Goal: Information Seeking & Learning: Find specific page/section

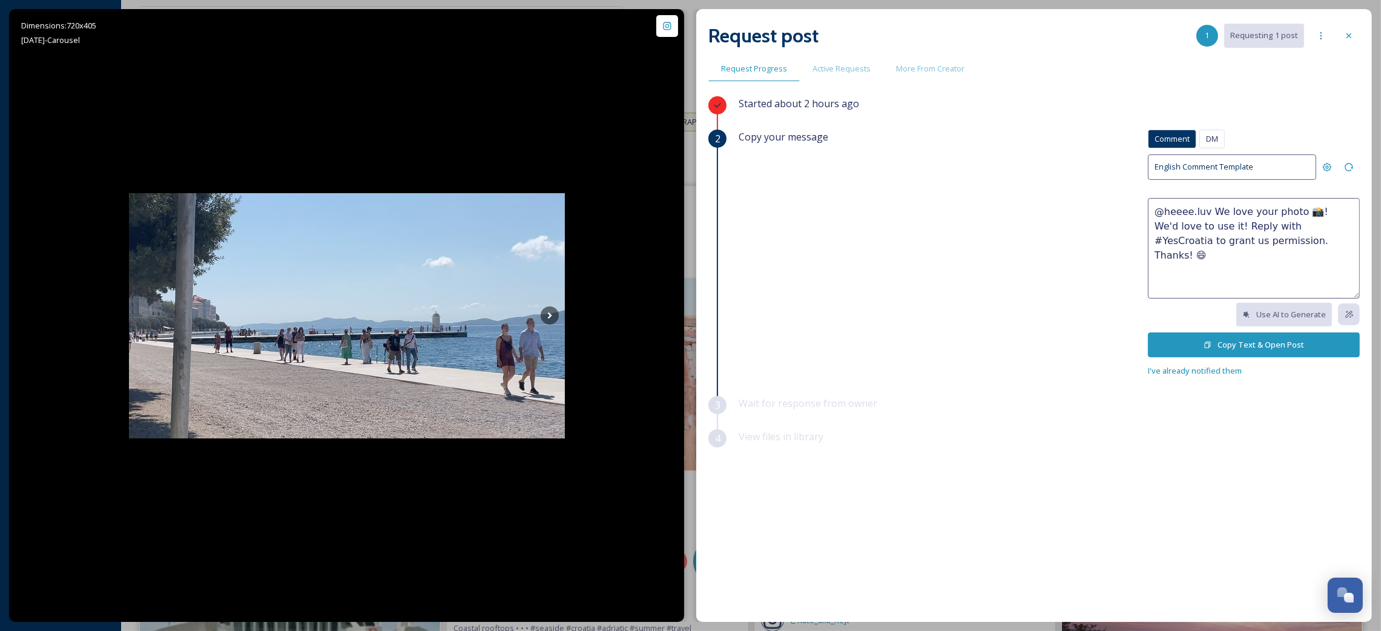
scroll to position [702, 0]
click at [1349, 35] on icon at bounding box center [1349, 35] width 5 height 5
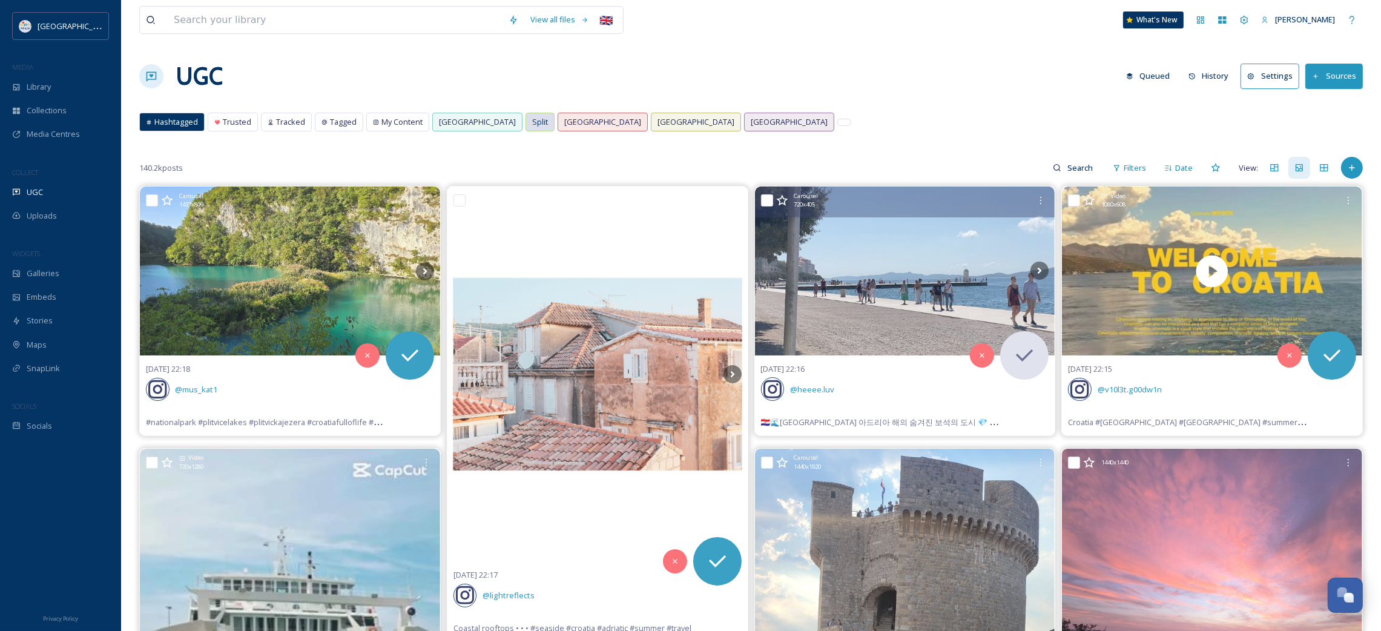
click at [526, 122] on div "Split" at bounding box center [540, 122] width 28 height 18
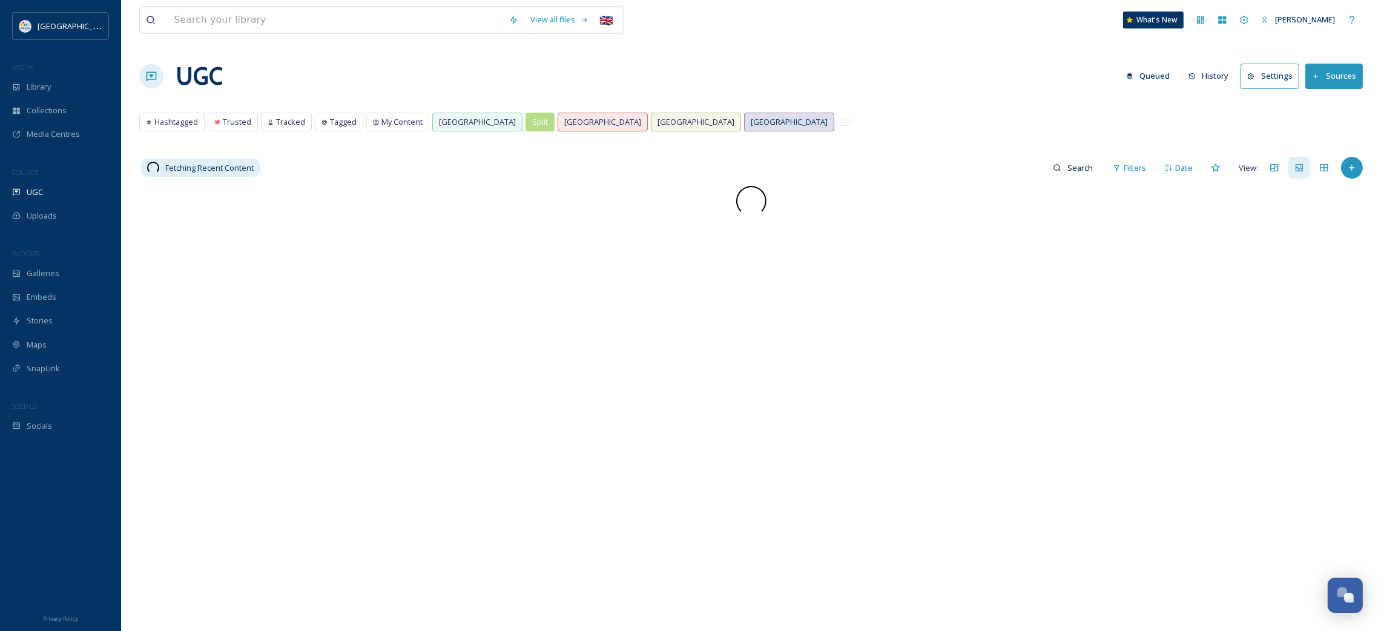
click at [751, 124] on span "[GEOGRAPHIC_DATA]" at bounding box center [789, 122] width 77 height 12
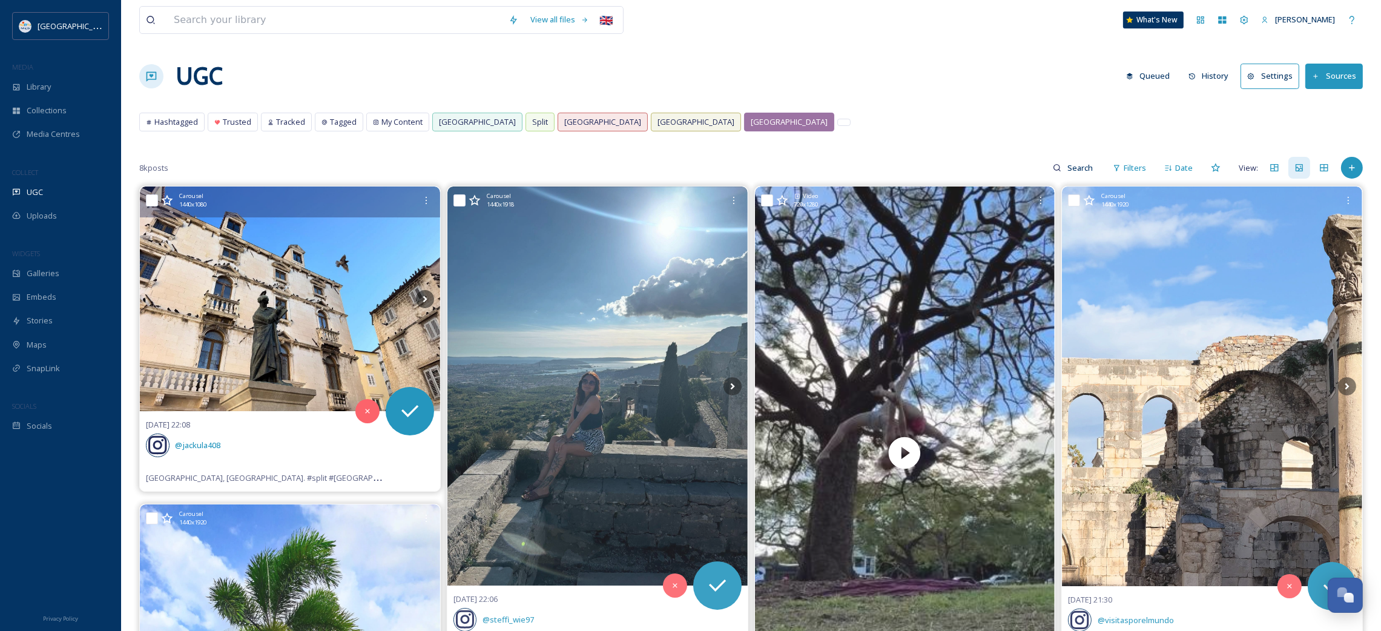
scroll to position [182, 0]
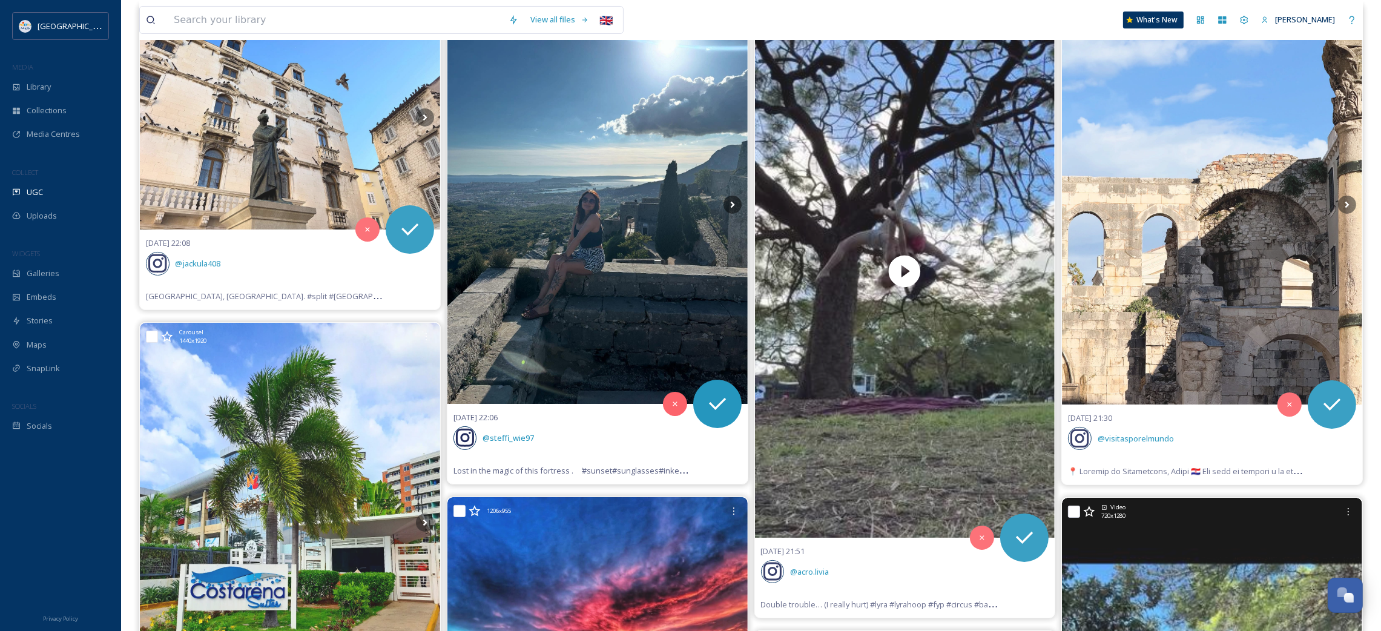
click at [624, 337] on img at bounding box center [598, 205] width 300 height 400
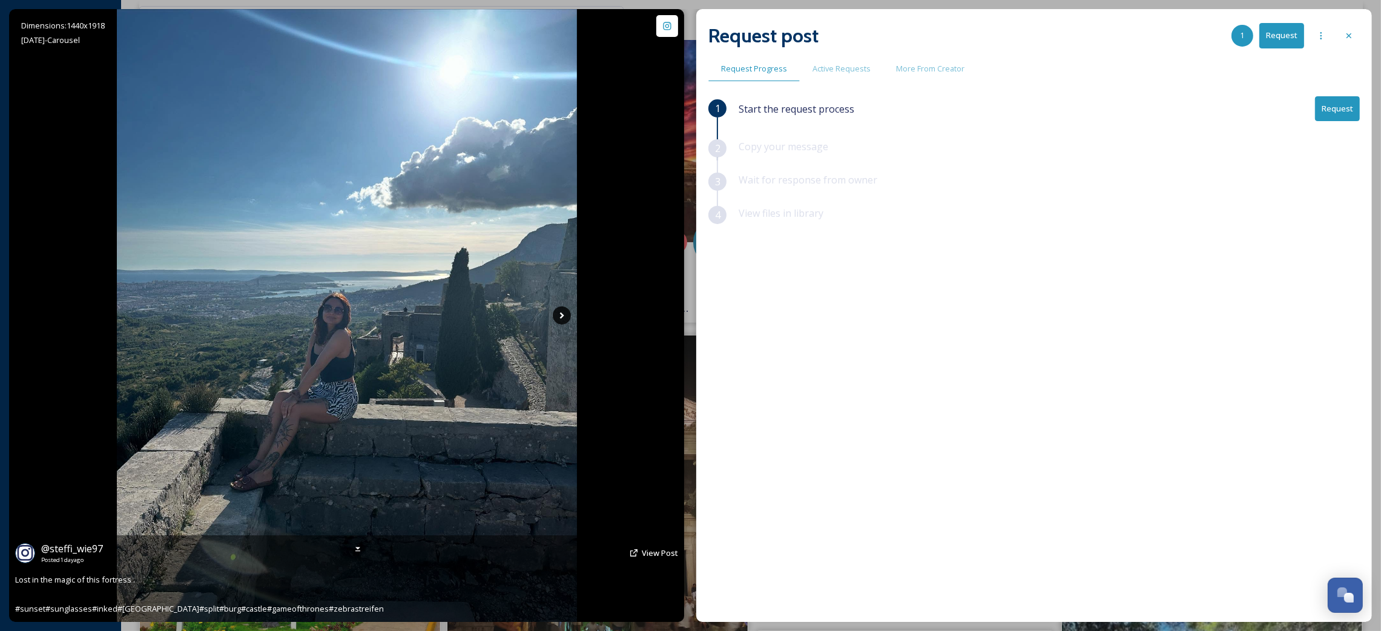
click at [564, 311] on icon at bounding box center [562, 315] width 18 height 18
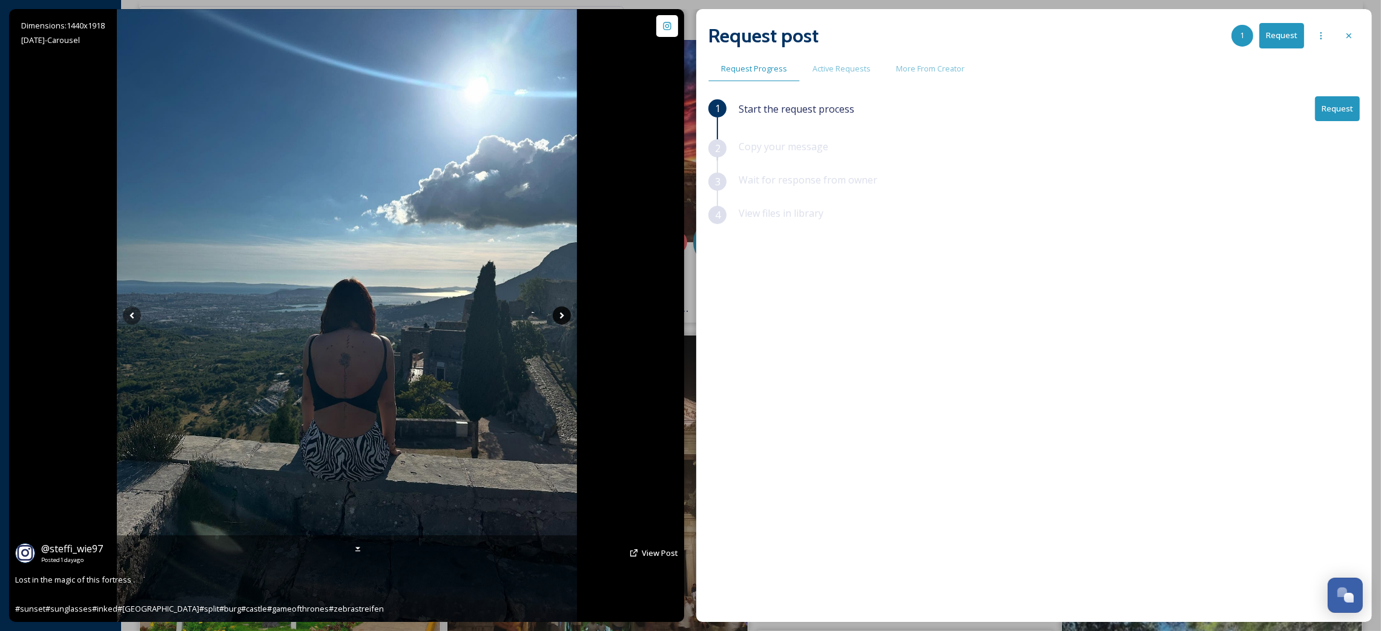
click at [561, 314] on icon at bounding box center [562, 315] width 4 height 7
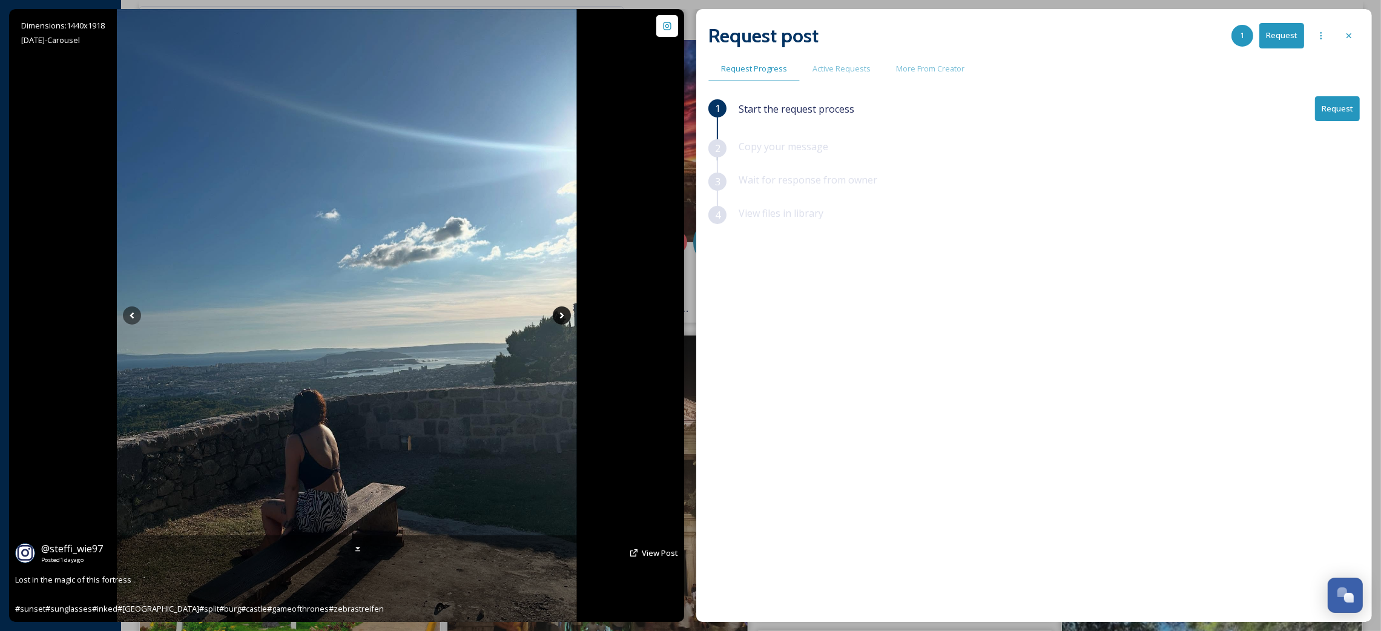
click at [561, 316] on icon at bounding box center [562, 315] width 4 height 7
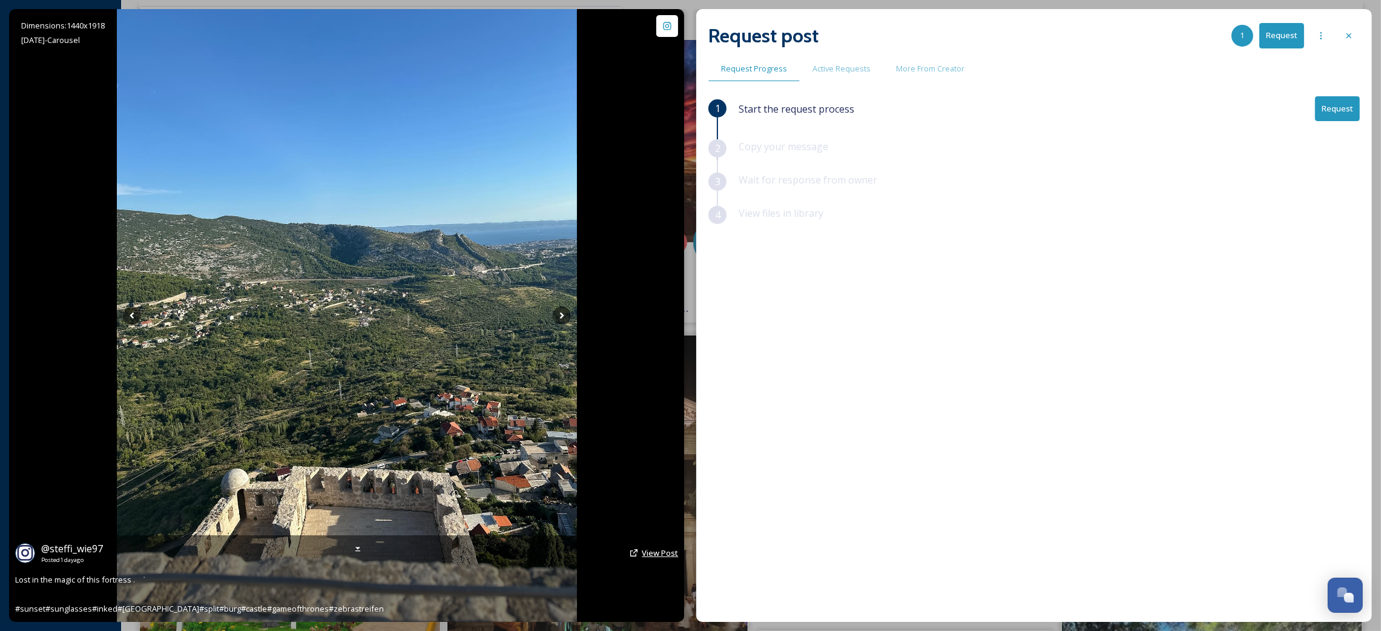
click at [659, 552] on span "View Post" at bounding box center [660, 552] width 36 height 11
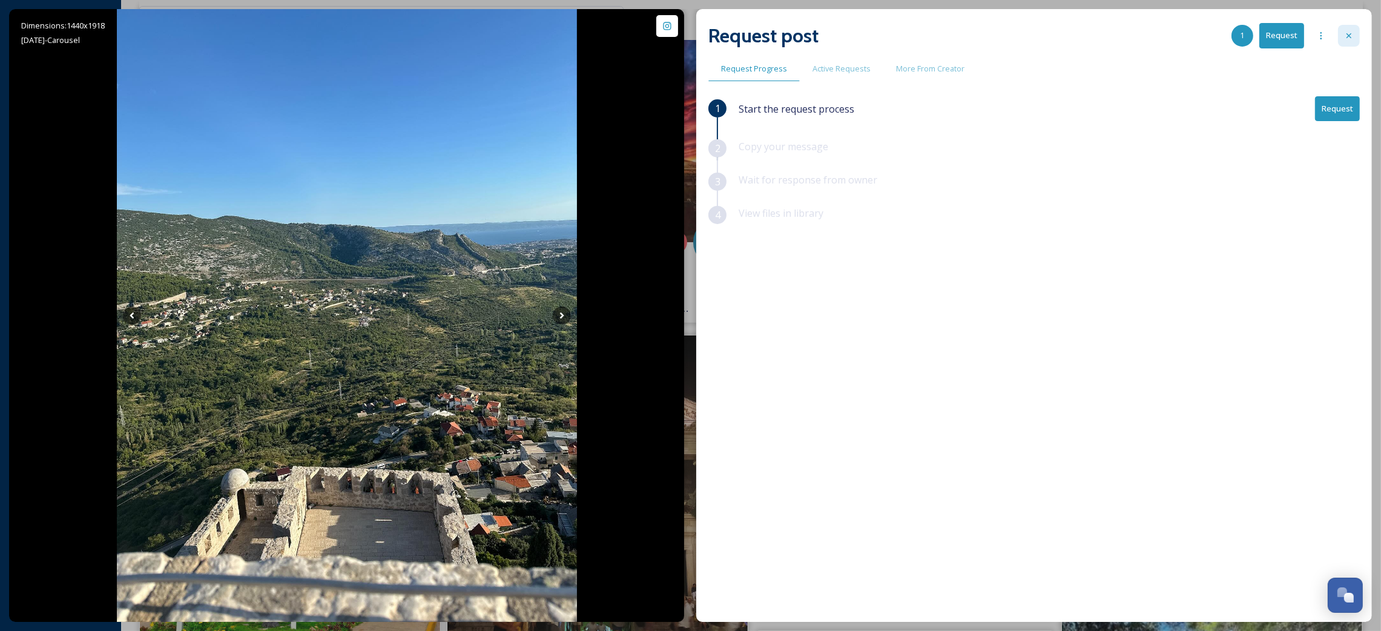
click at [1349, 44] on div at bounding box center [1349, 36] width 22 height 22
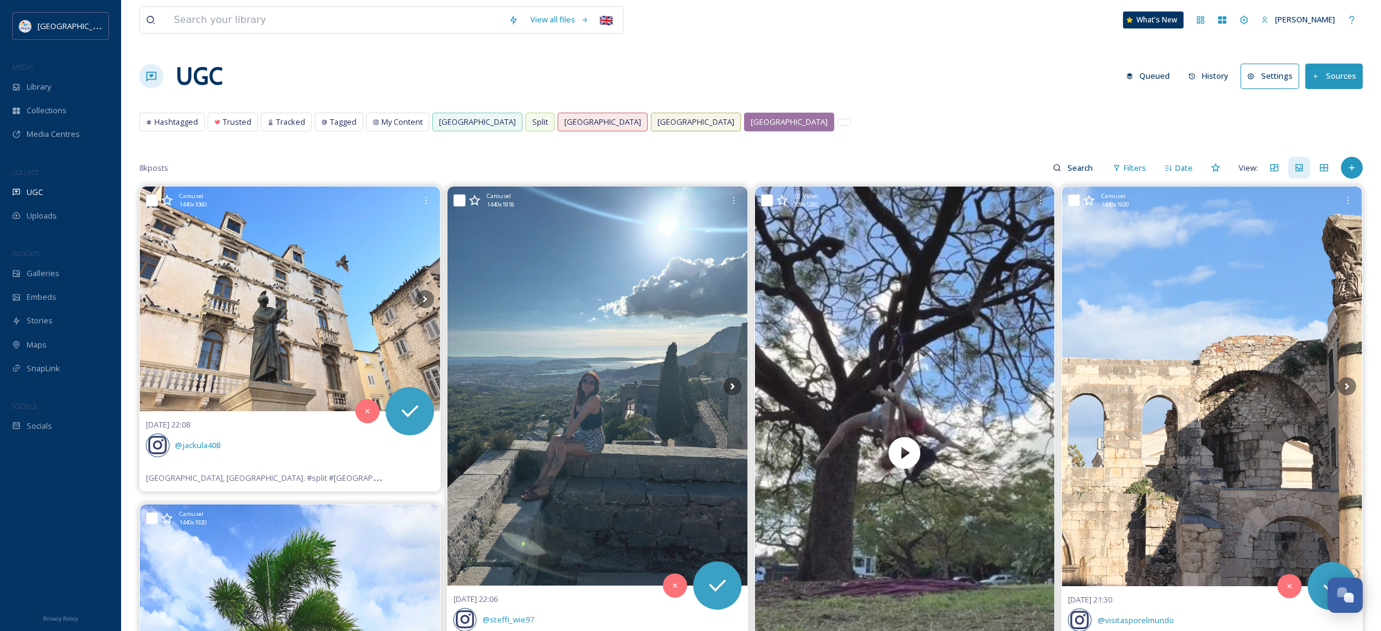
click at [745, 130] on div "[GEOGRAPHIC_DATA]" at bounding box center [789, 122] width 89 height 18
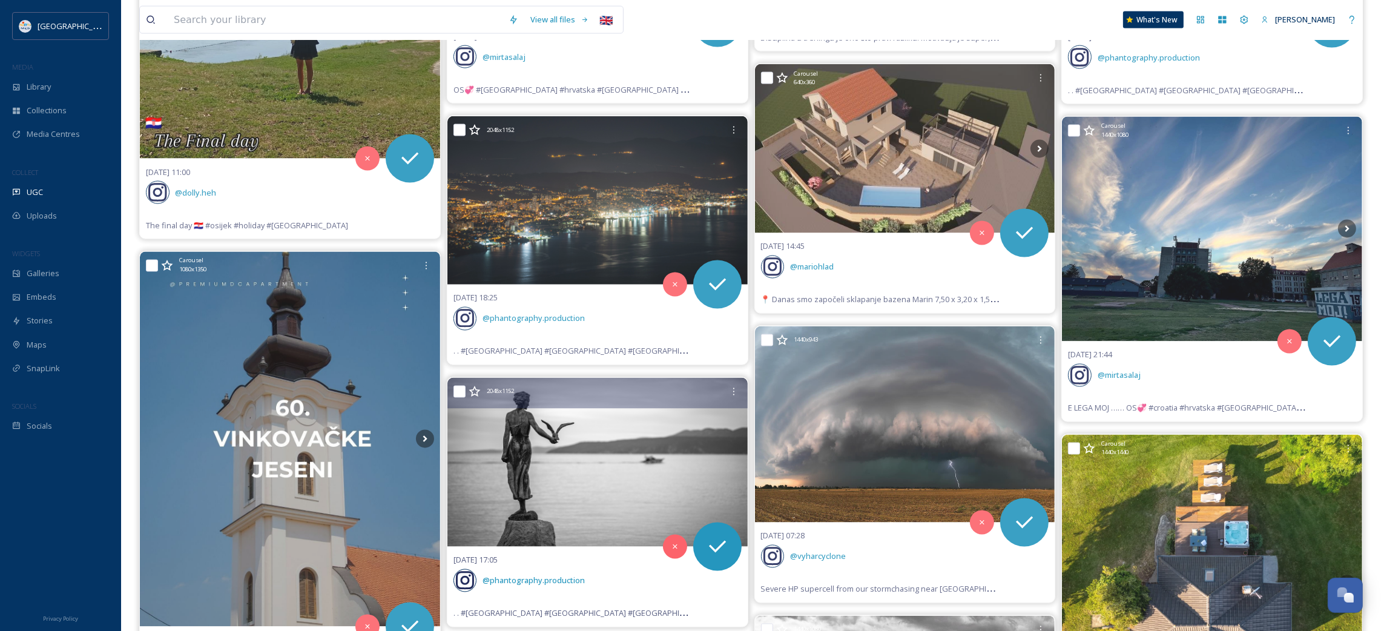
scroll to position [3202, 0]
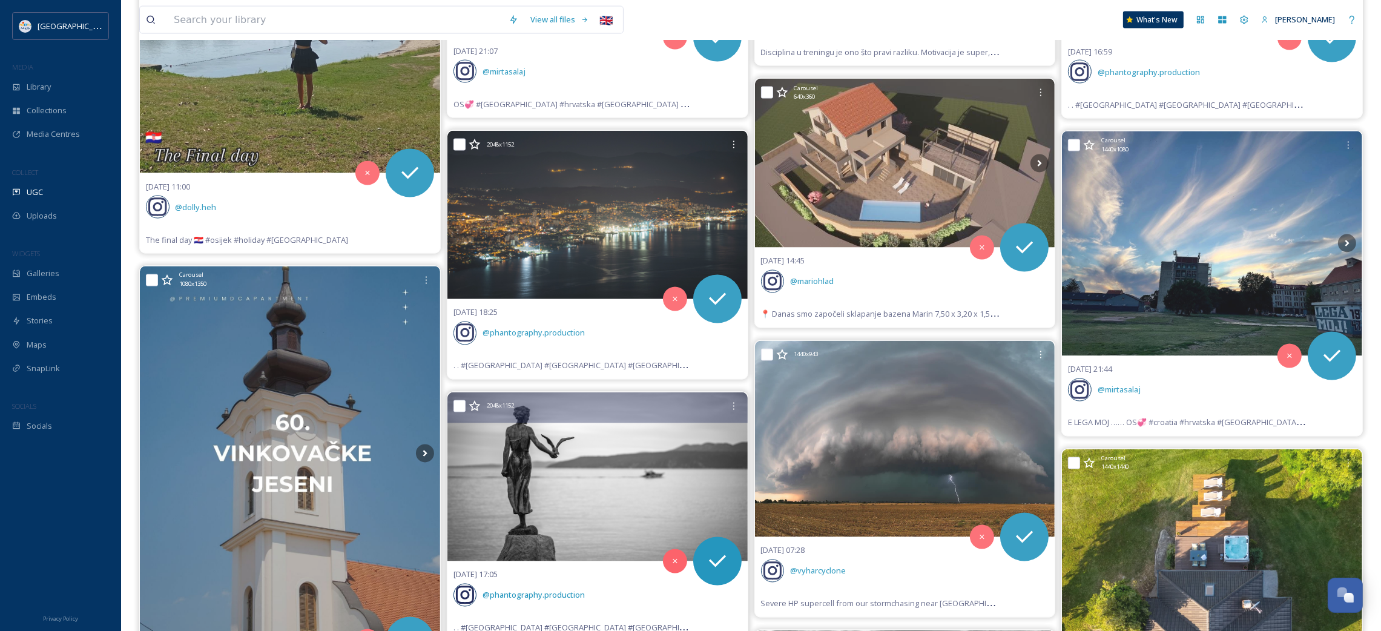
click at [582, 464] on img at bounding box center [598, 476] width 300 height 169
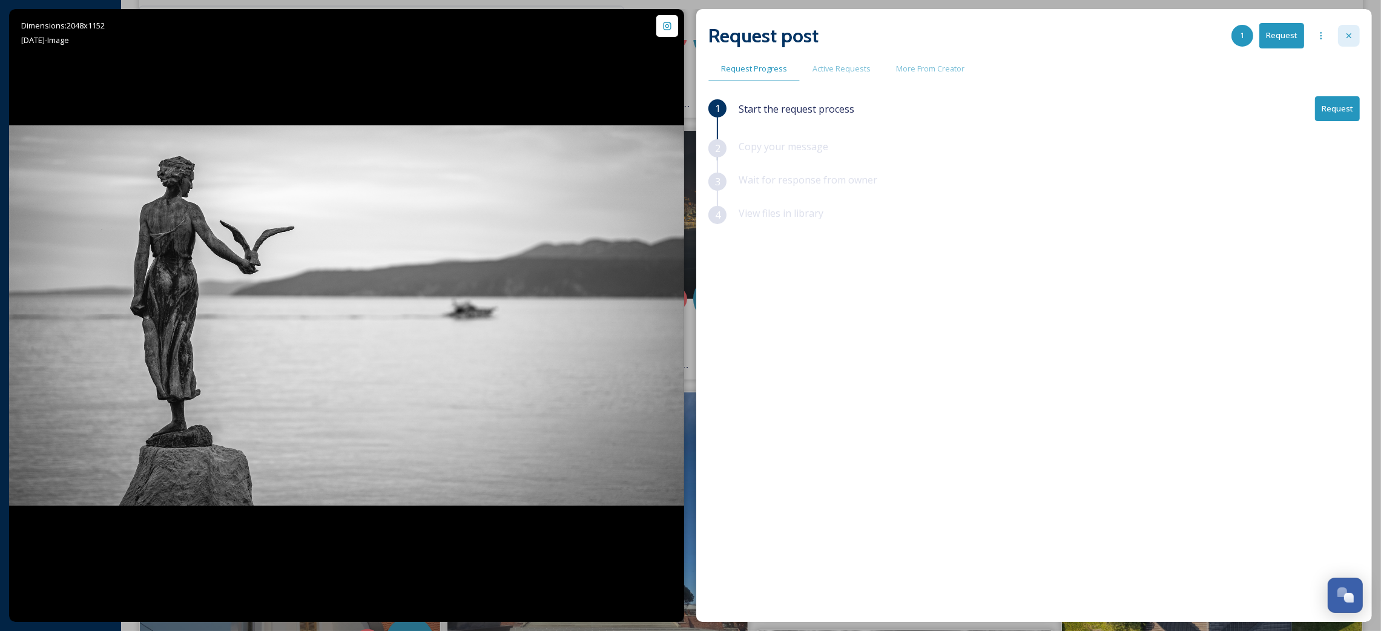
click at [1346, 38] on icon at bounding box center [1349, 36] width 10 height 10
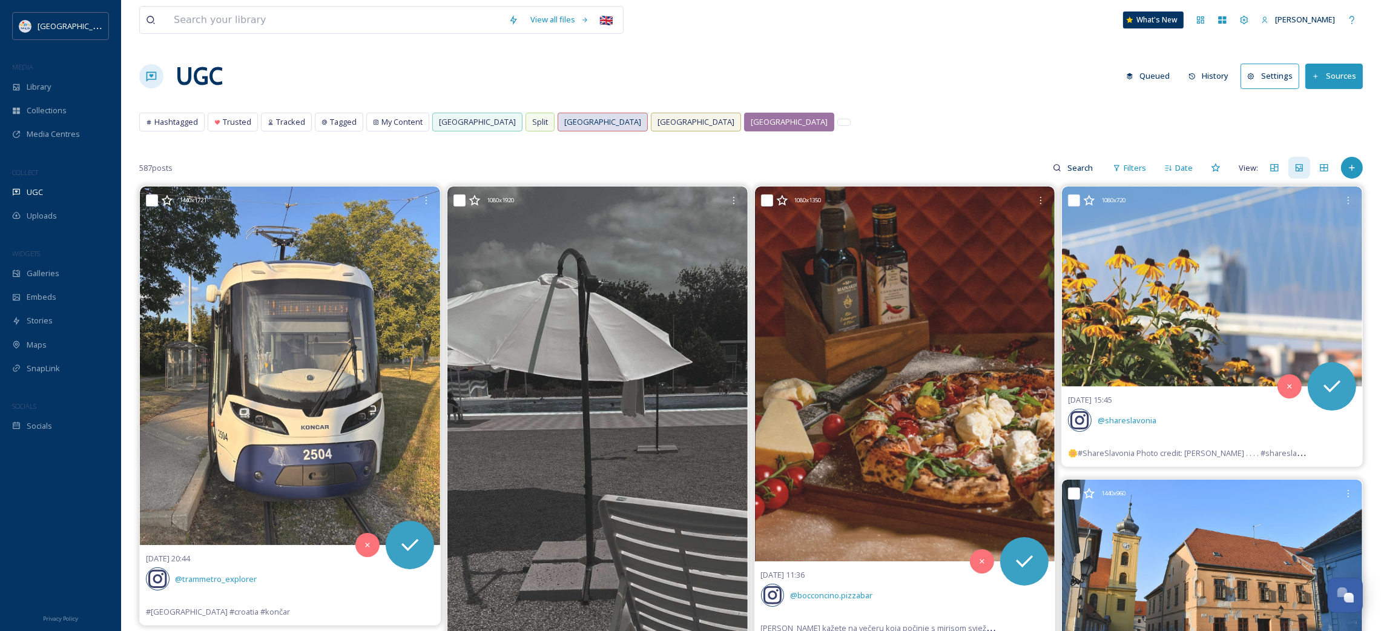
click at [564, 125] on span "[GEOGRAPHIC_DATA]" at bounding box center [602, 122] width 77 height 12
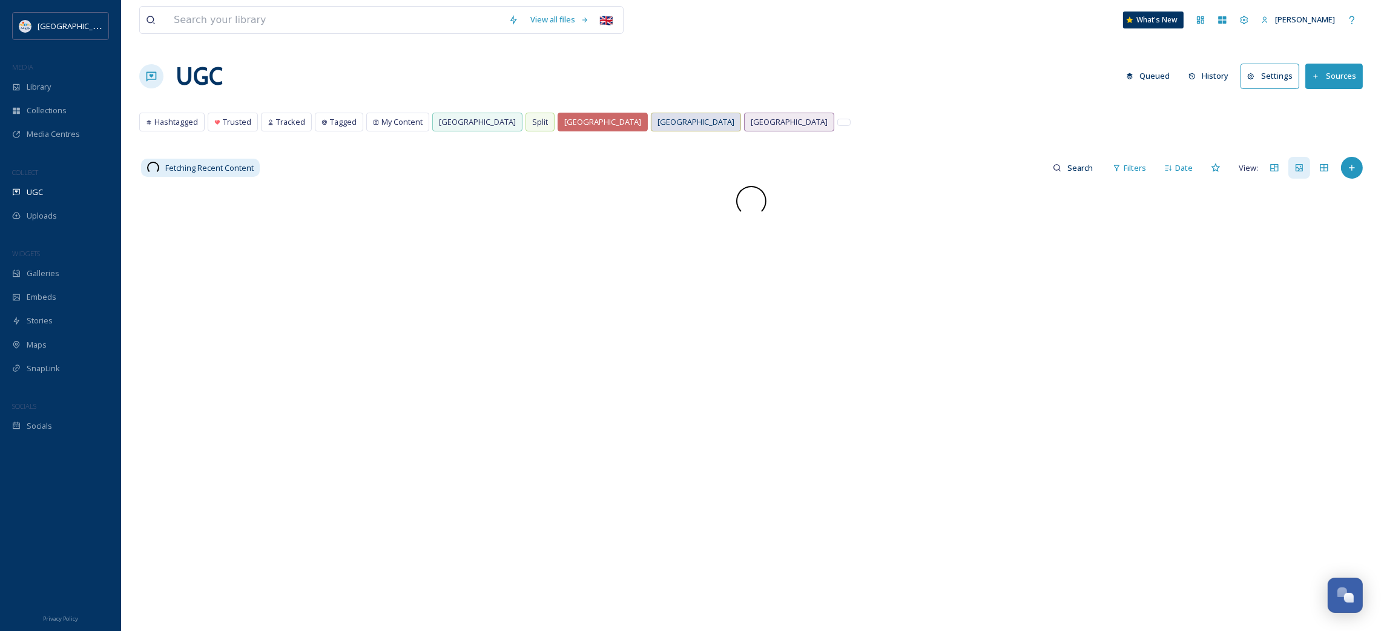
click at [658, 122] on span "[GEOGRAPHIC_DATA]" at bounding box center [696, 122] width 77 height 12
click at [658, 126] on span "[GEOGRAPHIC_DATA]" at bounding box center [696, 122] width 77 height 12
click at [651, 67] on div "UGC Queued History Settings Sources" at bounding box center [751, 76] width 1224 height 36
click at [576, 132] on div "Hashtagged Trusted Tracked Tagged My Content [GEOGRAPHIC_DATA] [GEOGRAPHIC_DATA…" at bounding box center [751, 125] width 1224 height 25
click at [658, 126] on span "[GEOGRAPHIC_DATA]" at bounding box center [696, 122] width 77 height 12
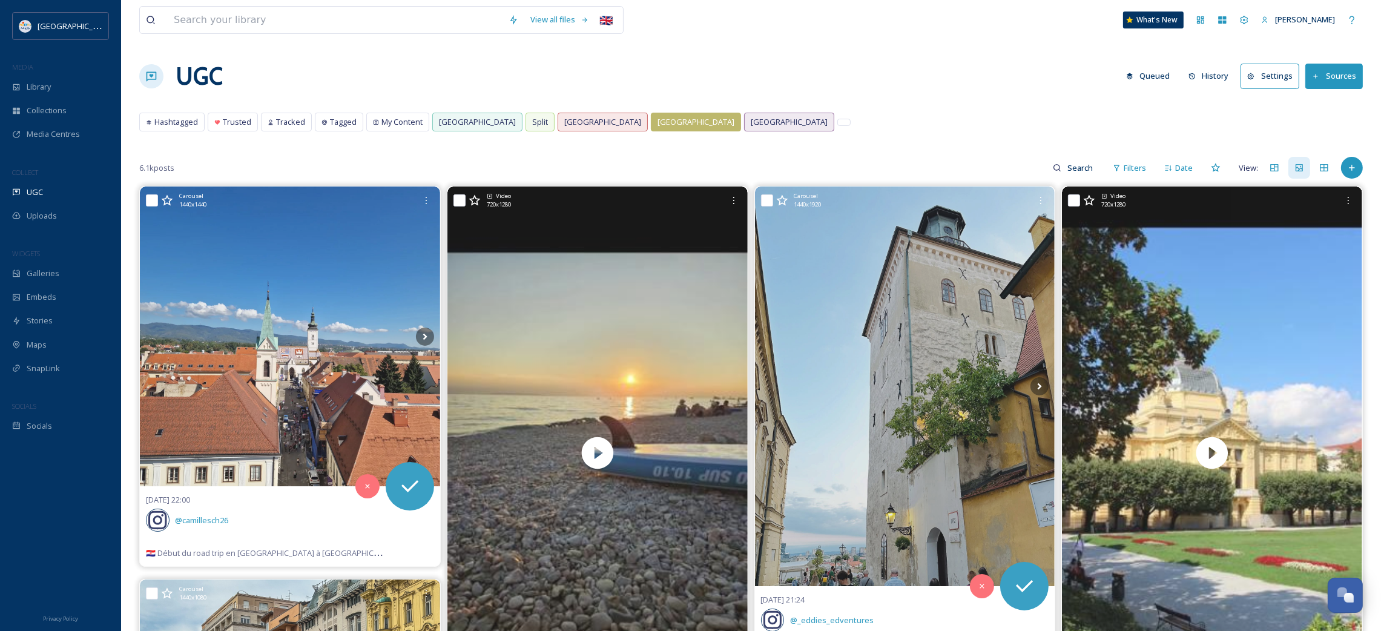
click at [658, 125] on span "[GEOGRAPHIC_DATA]" at bounding box center [696, 122] width 77 height 12
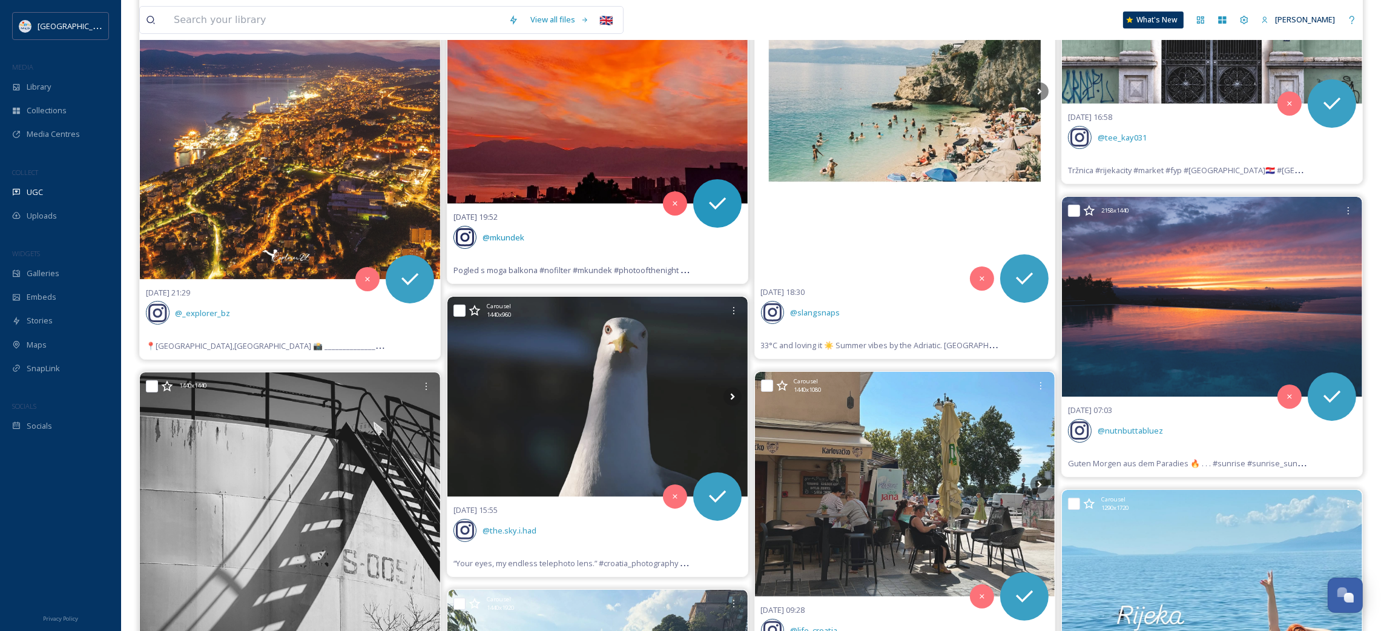
scroll to position [454, 0]
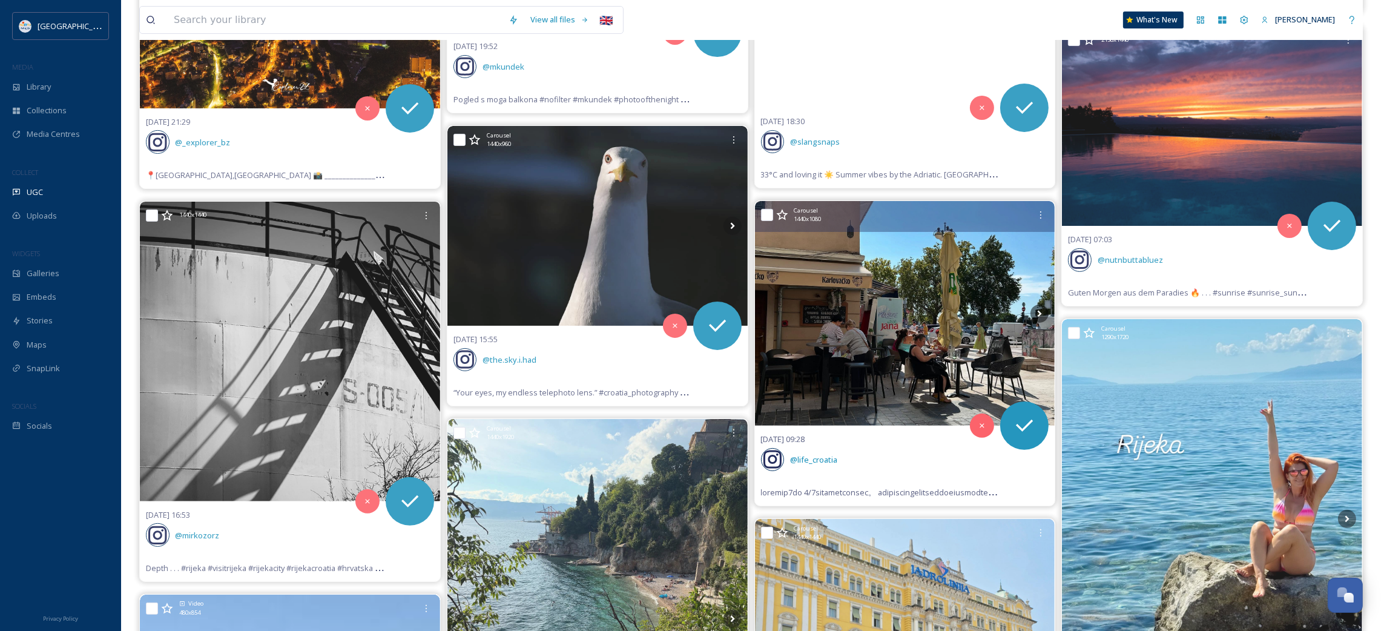
click at [869, 314] on img at bounding box center [905, 313] width 300 height 225
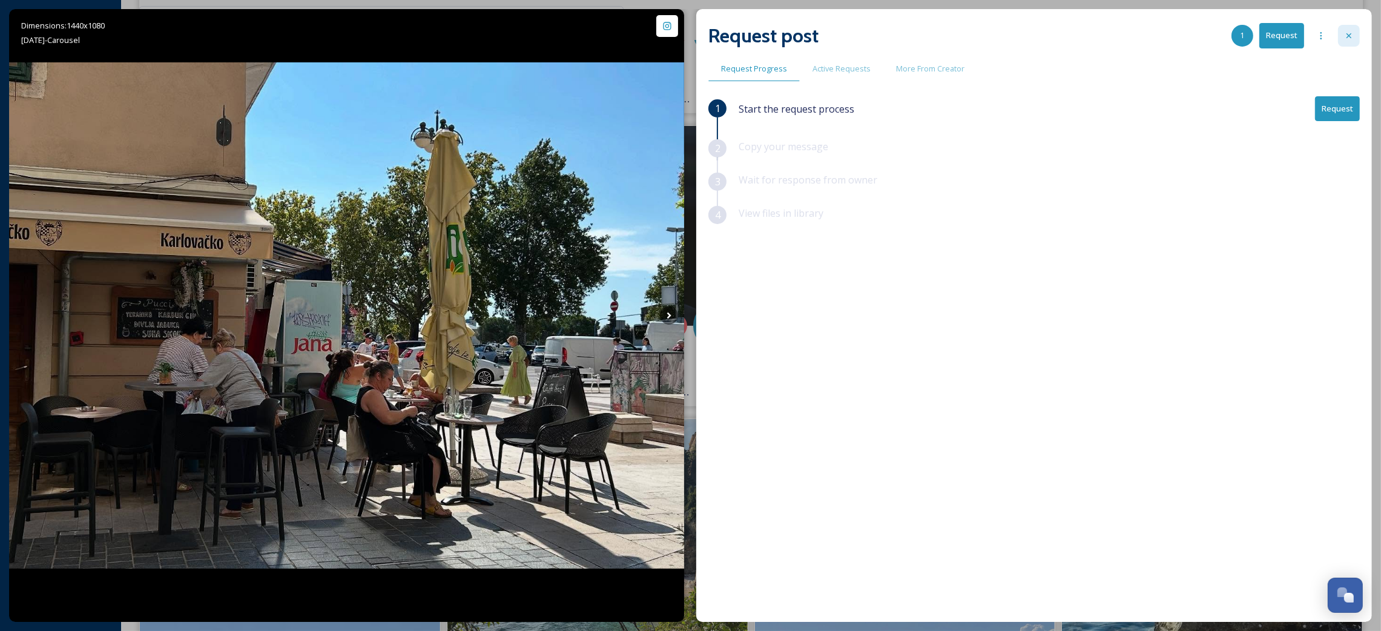
click at [1355, 31] on div at bounding box center [1349, 36] width 22 height 22
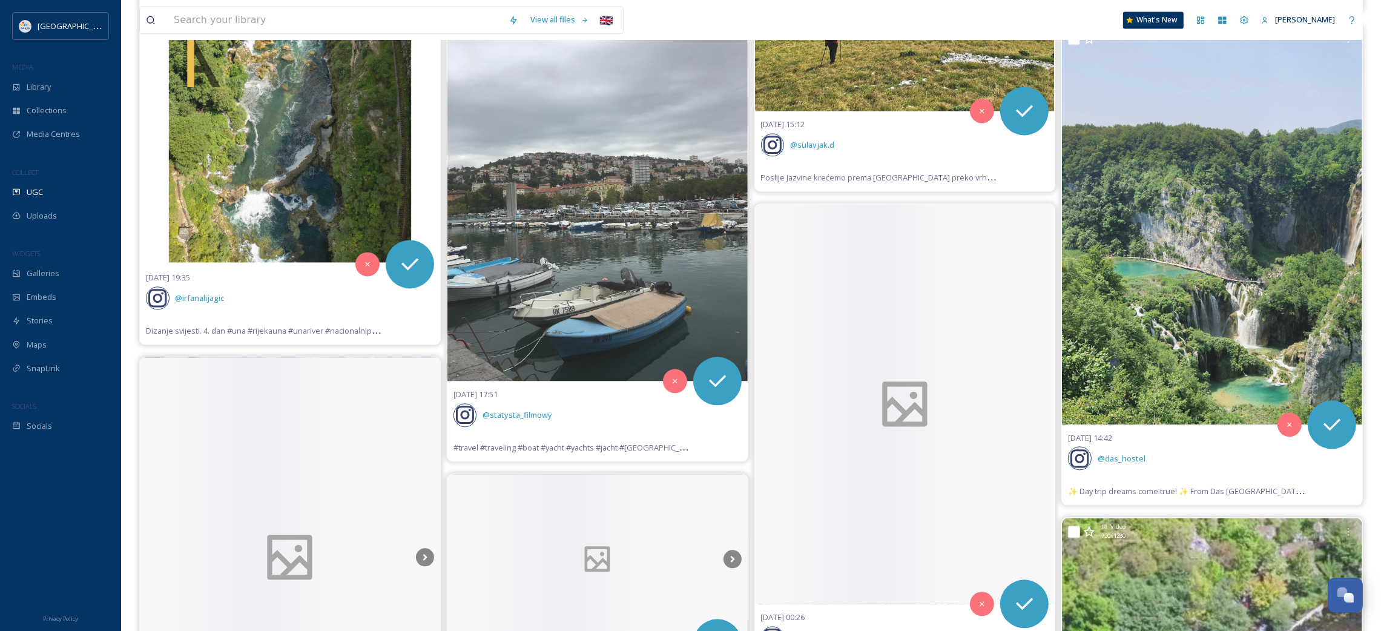
scroll to position [4003, 0]
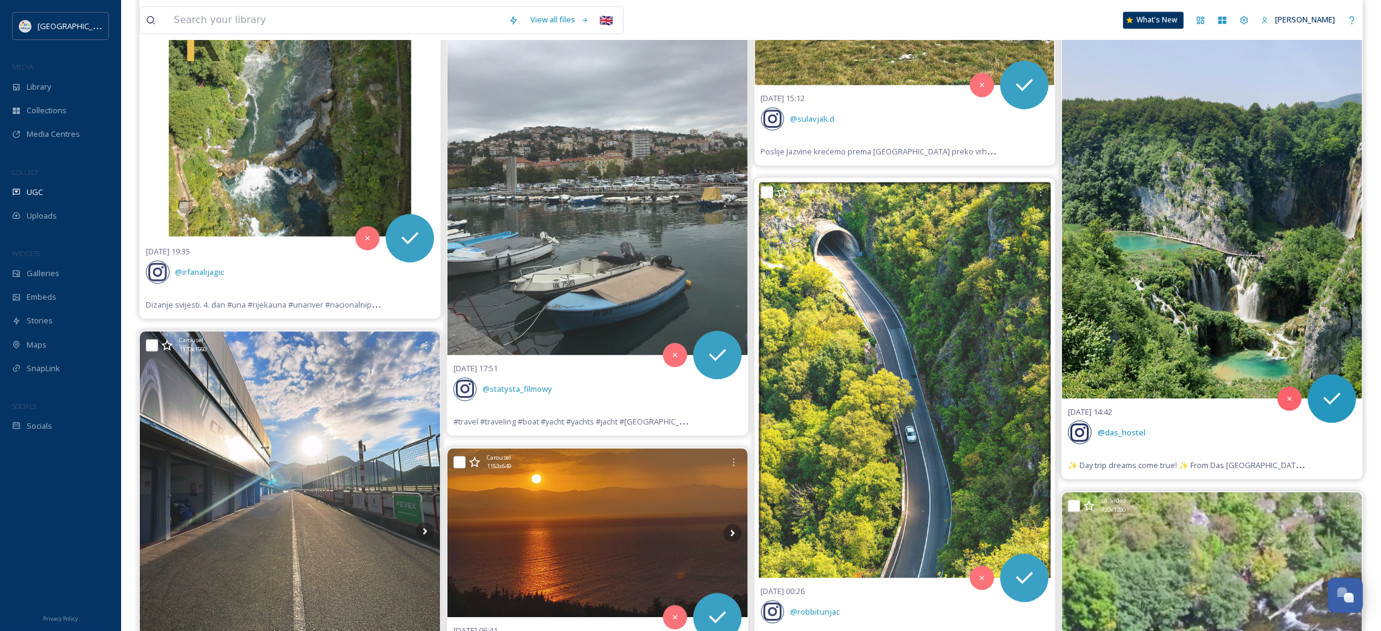
click at [1116, 290] on img at bounding box center [1212, 198] width 300 height 400
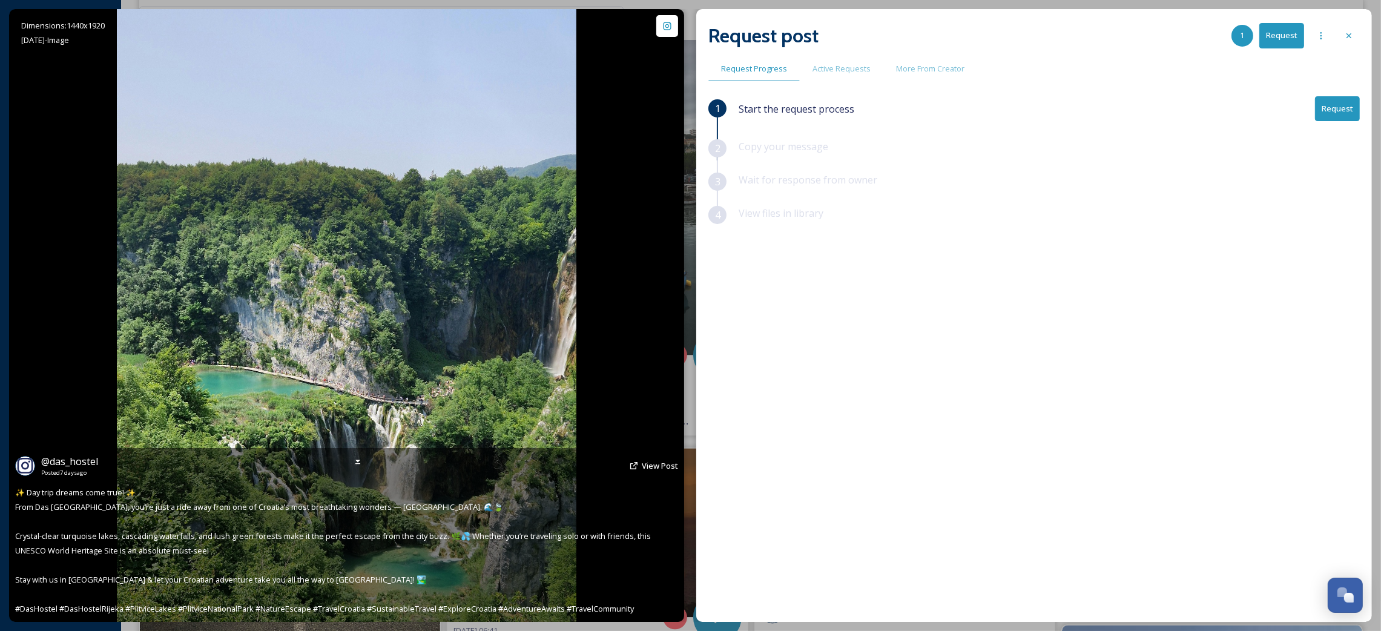
click at [649, 460] on div "@ das_hostel Posted [DATE] View Post" at bounding box center [346, 465] width 663 height 23
click at [651, 461] on span "View Post" at bounding box center [660, 465] width 36 height 11
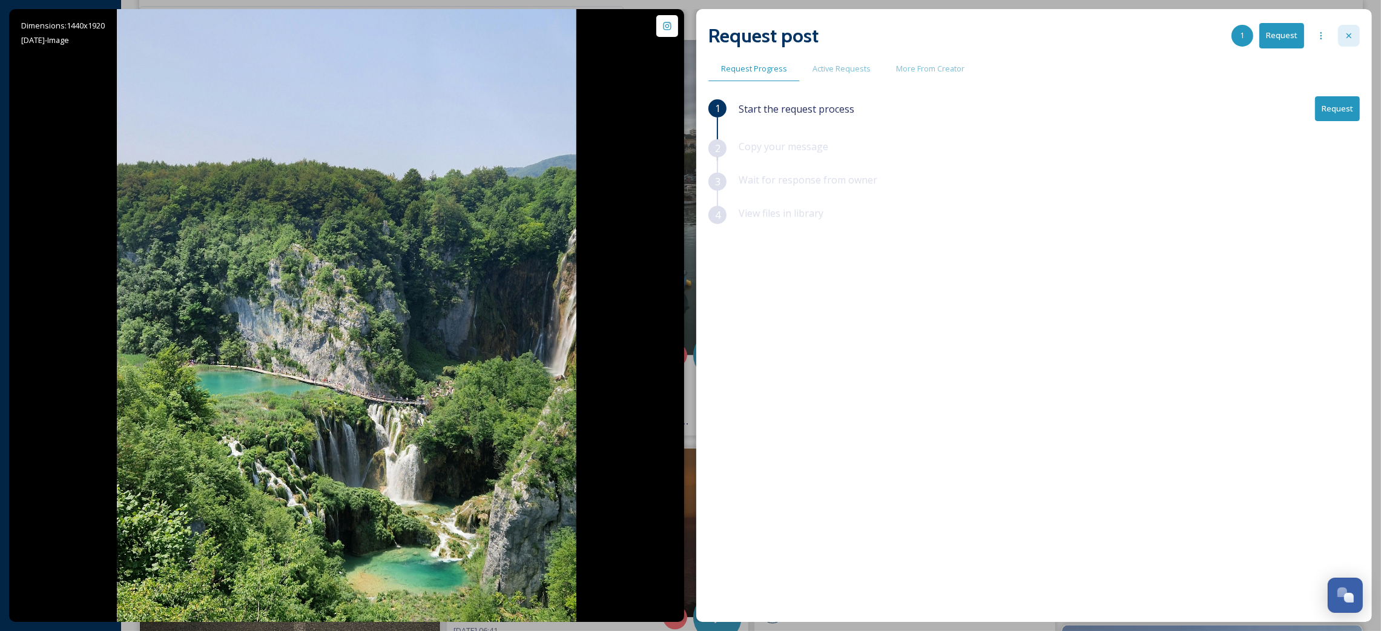
click at [1347, 34] on icon at bounding box center [1349, 35] width 5 height 5
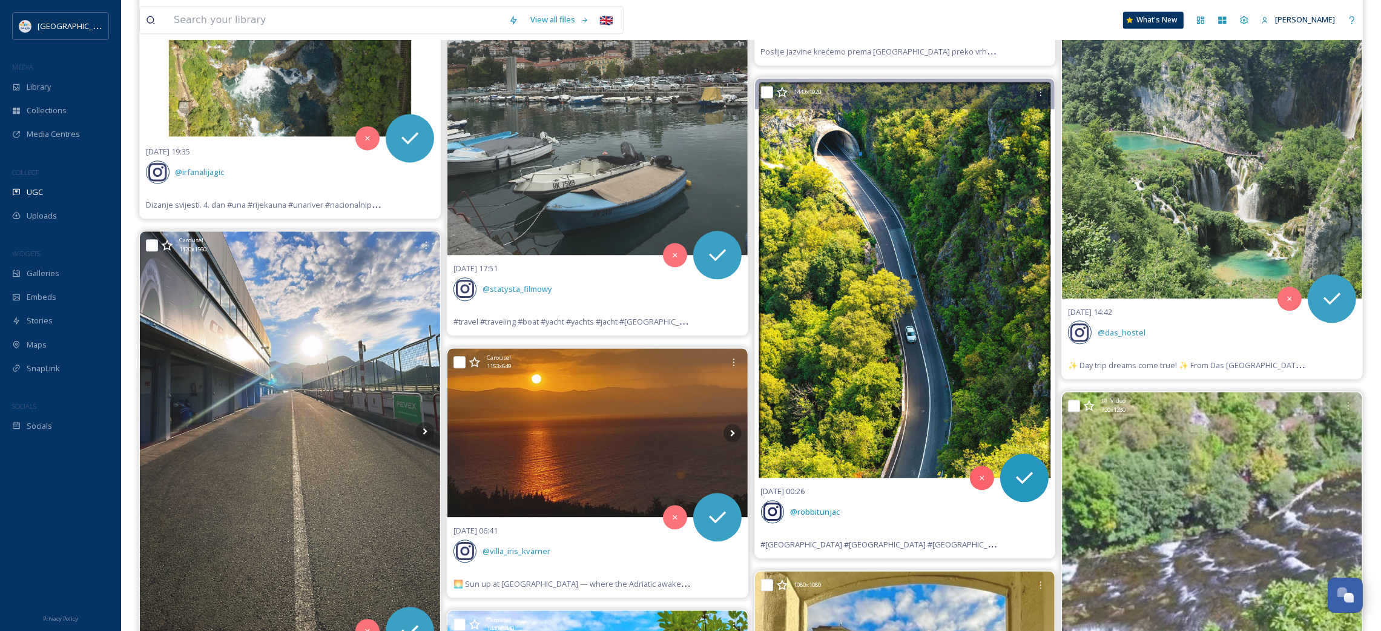
scroll to position [4003, 0]
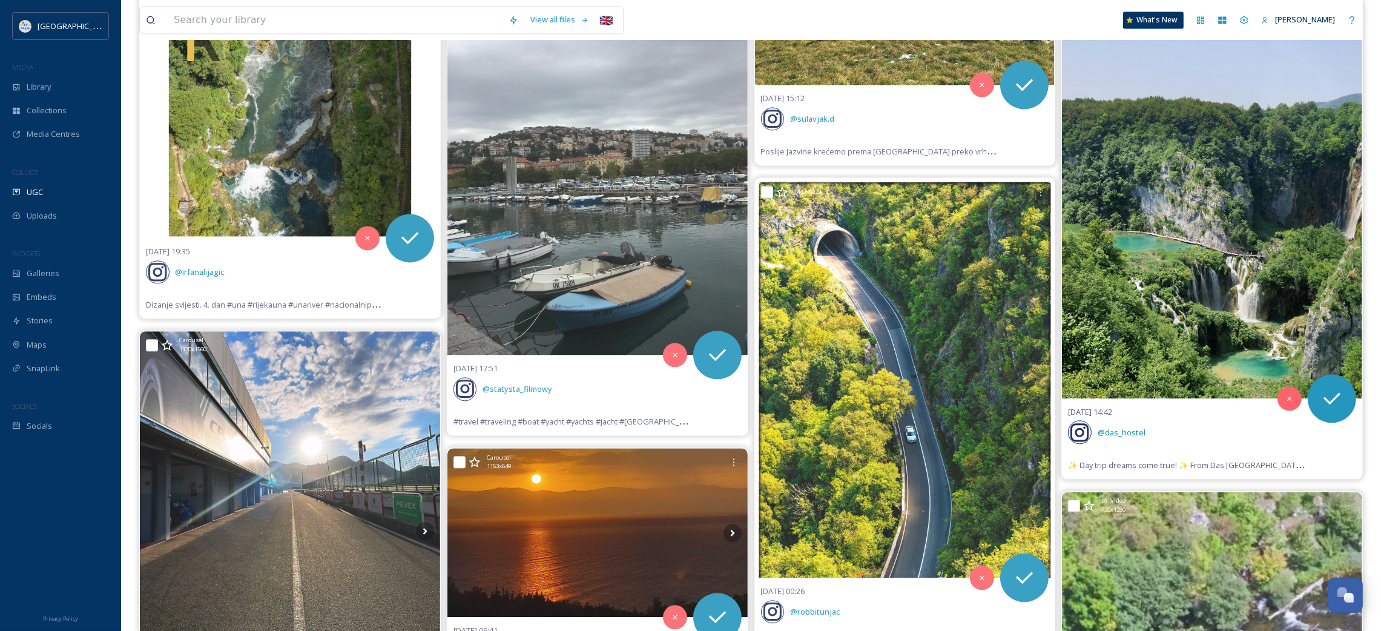
click at [1172, 334] on img at bounding box center [1212, 198] width 300 height 400
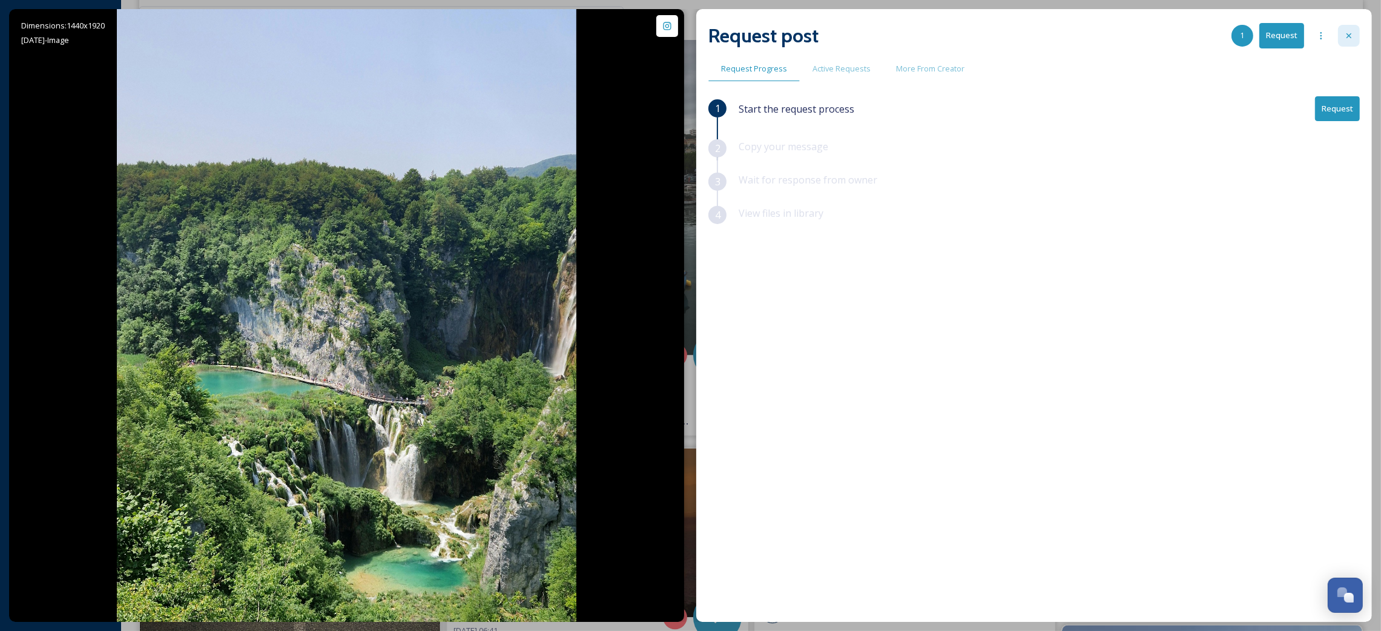
click at [1346, 36] on icon at bounding box center [1349, 36] width 10 height 10
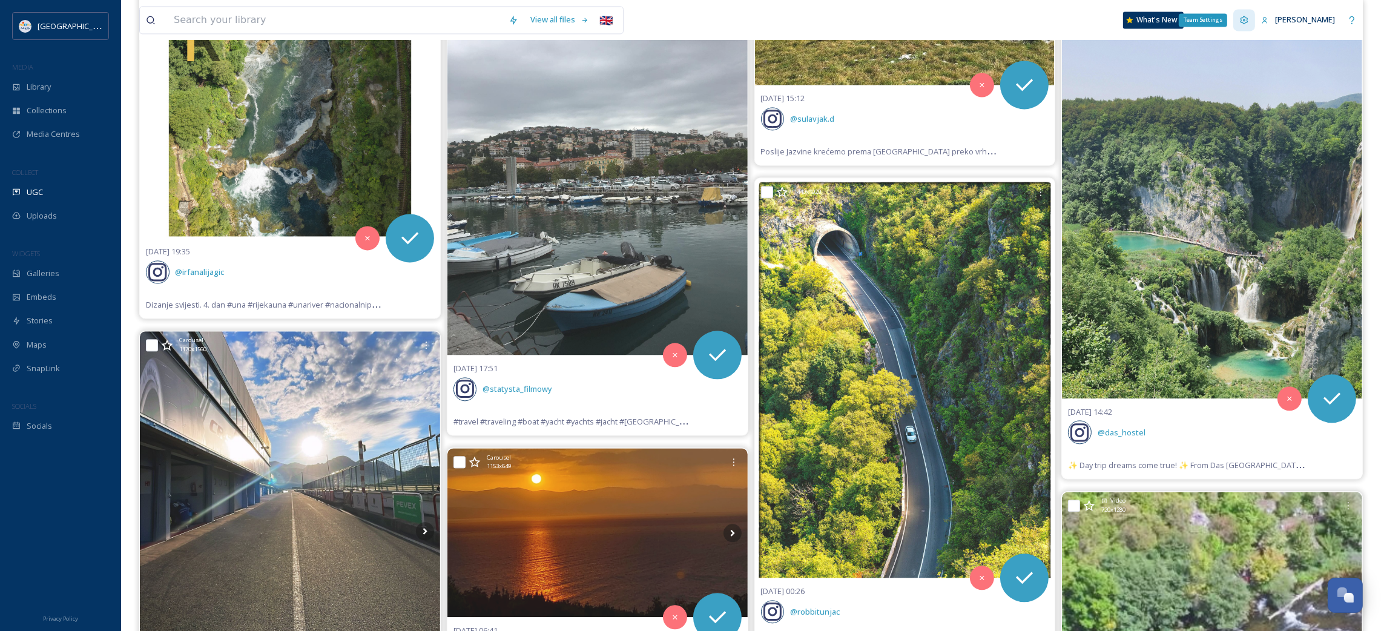
click at [1253, 27] on div "Team Settings" at bounding box center [1245, 20] width 22 height 22
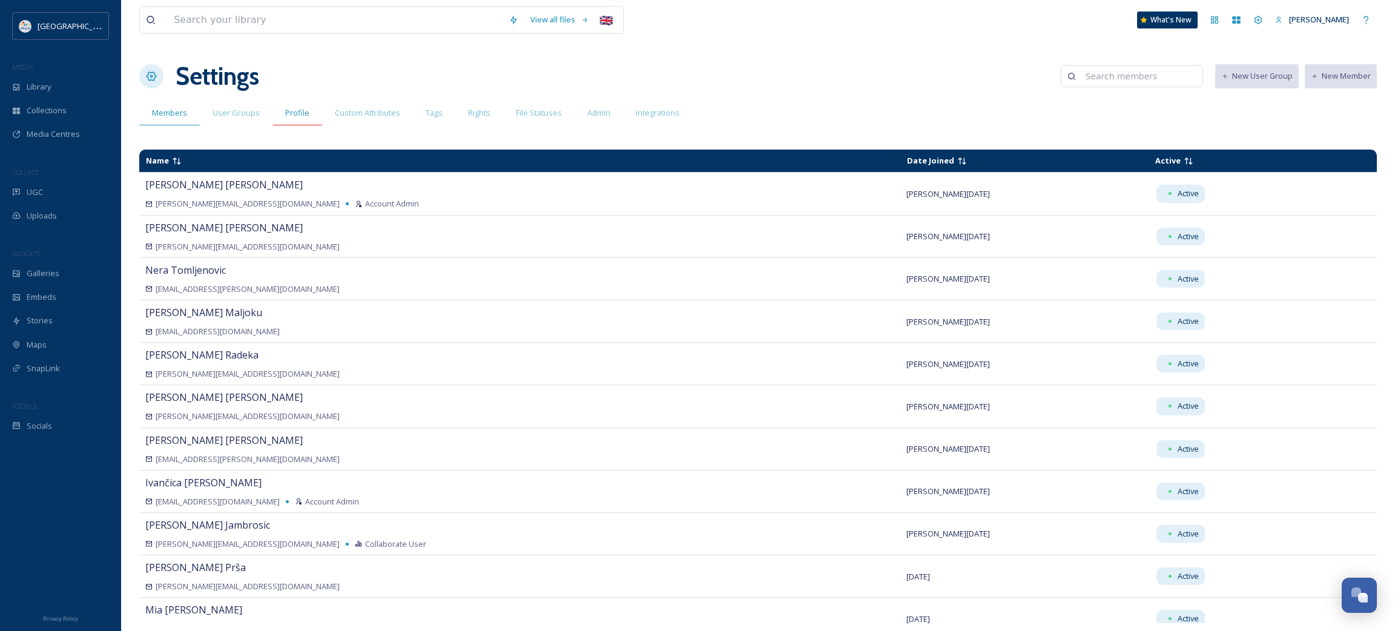
click at [312, 115] on div "Profile" at bounding box center [298, 113] width 50 height 25
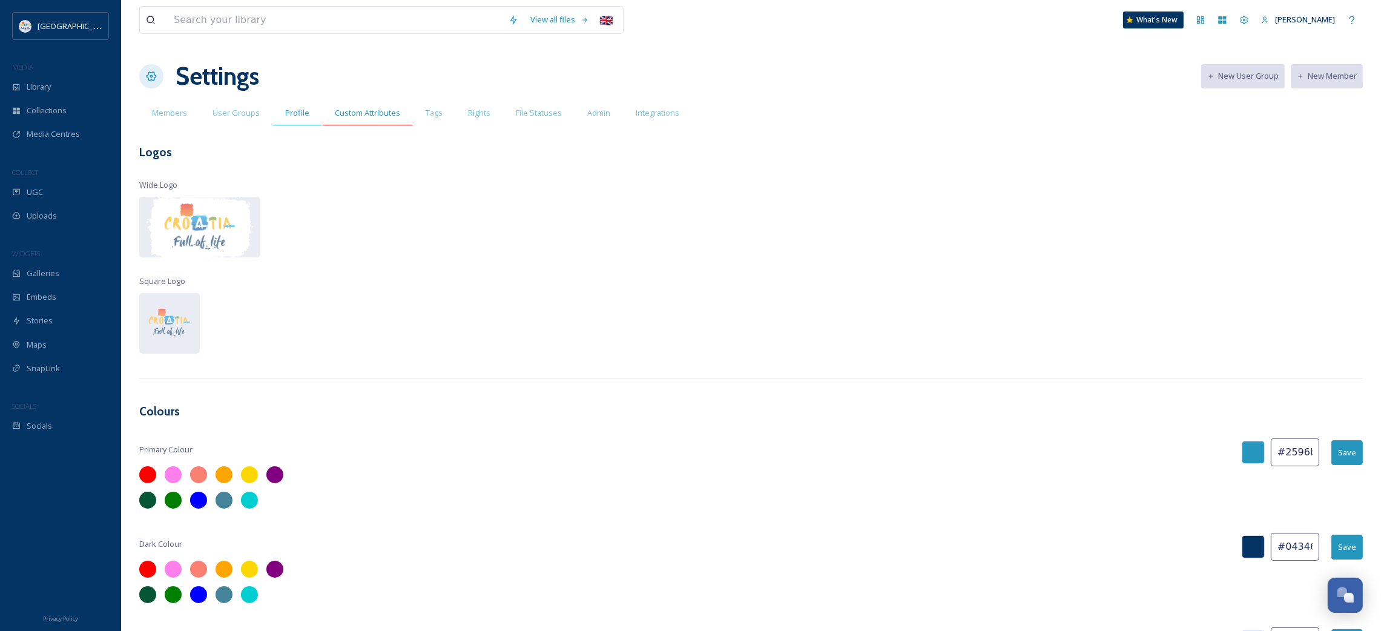
click at [348, 118] on span "Custom Attributes" at bounding box center [367, 113] width 65 height 12
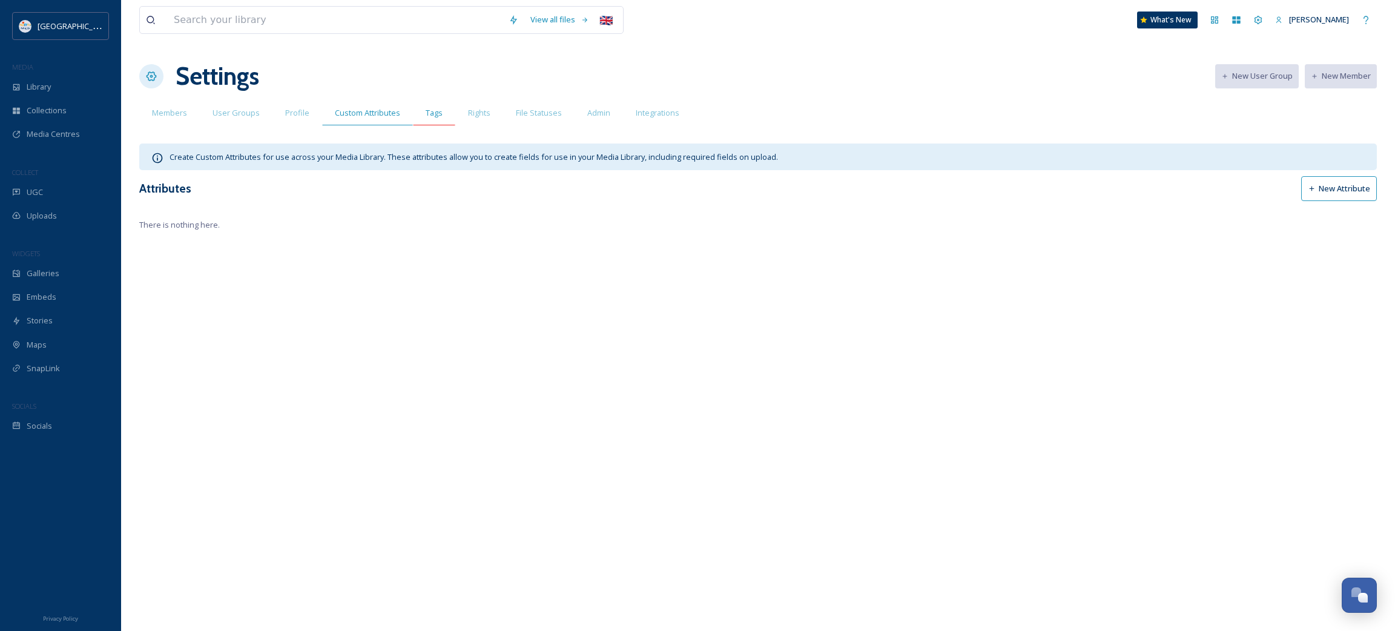
click at [431, 118] on span "Tags" at bounding box center [434, 113] width 17 height 12
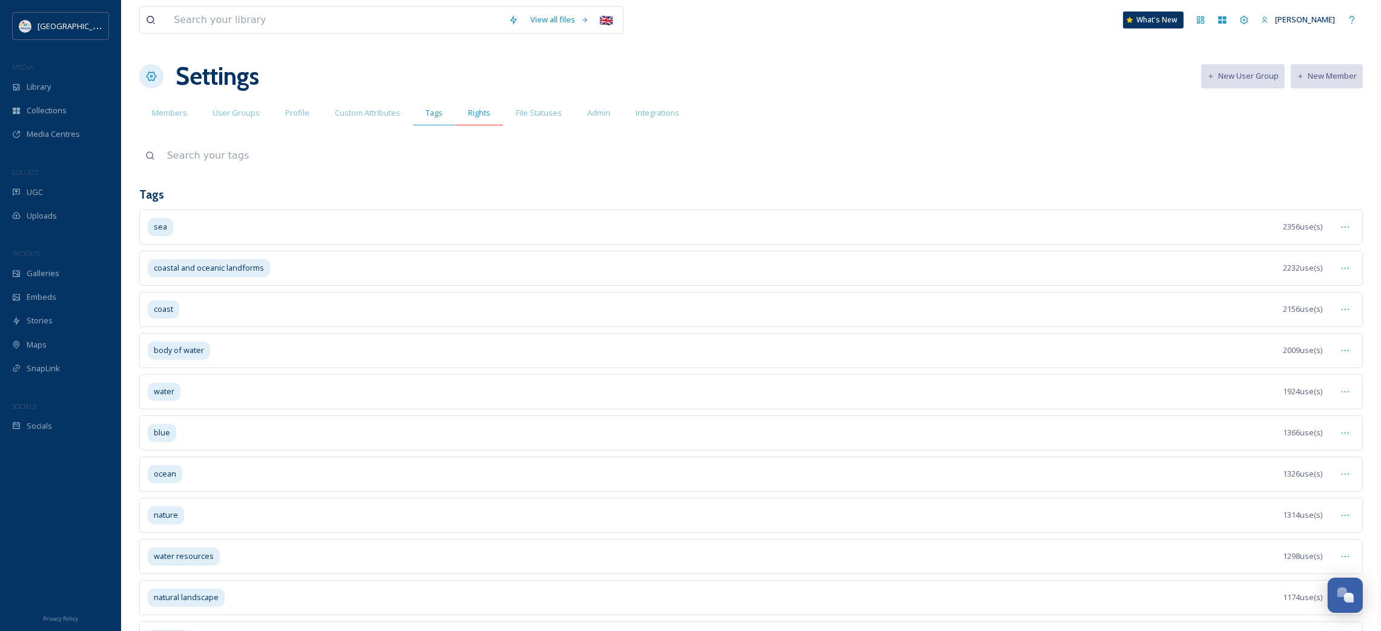
click at [477, 112] on span "Rights" at bounding box center [479, 113] width 22 height 12
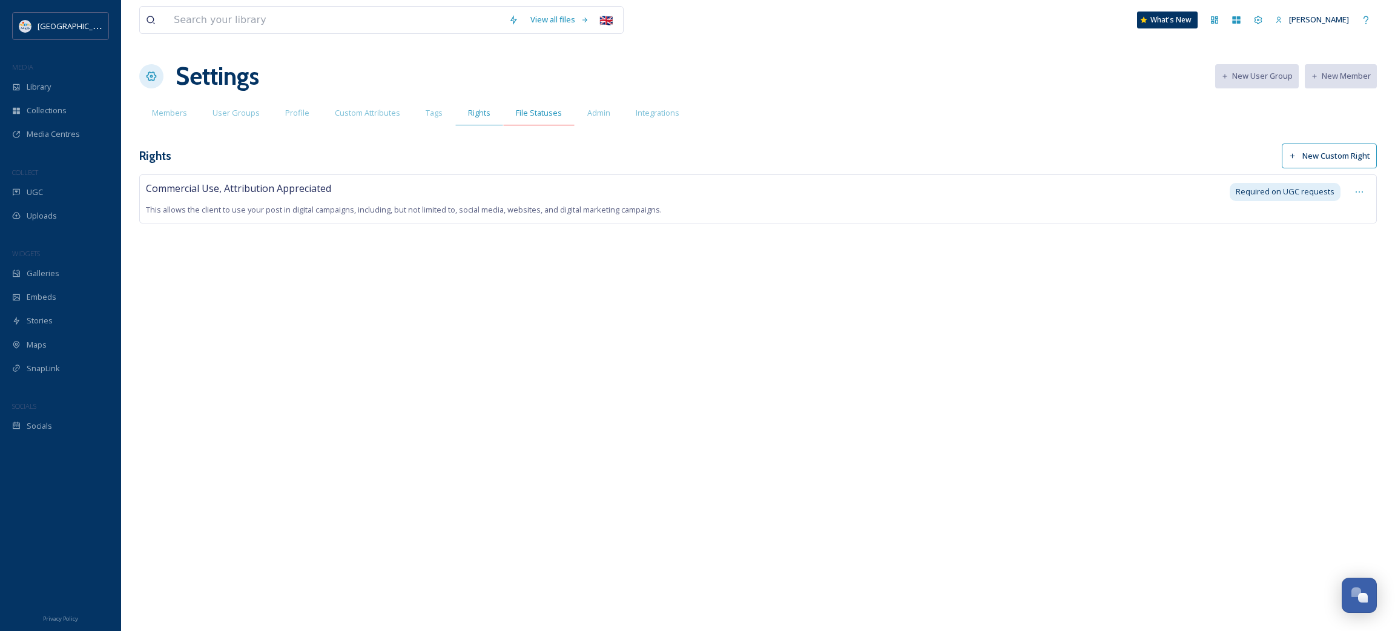
click at [528, 111] on span "File Statuses" at bounding box center [539, 113] width 46 height 12
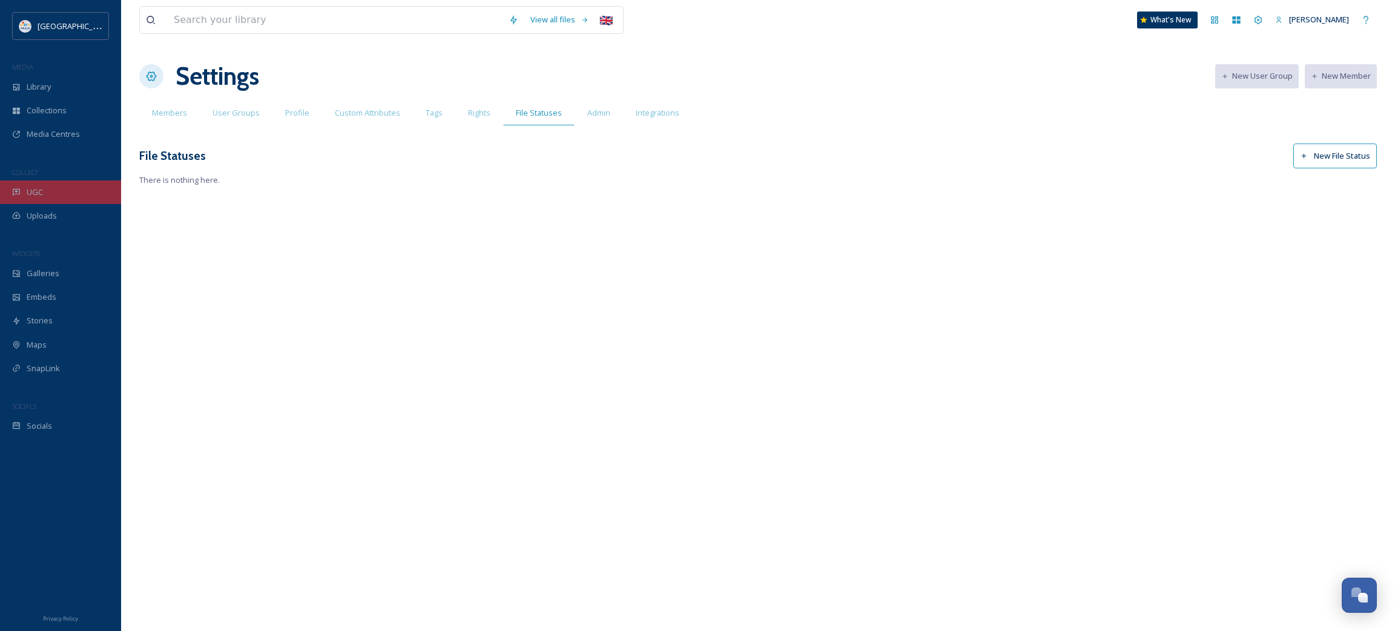
click at [38, 198] on div "UGC" at bounding box center [60, 192] width 121 height 24
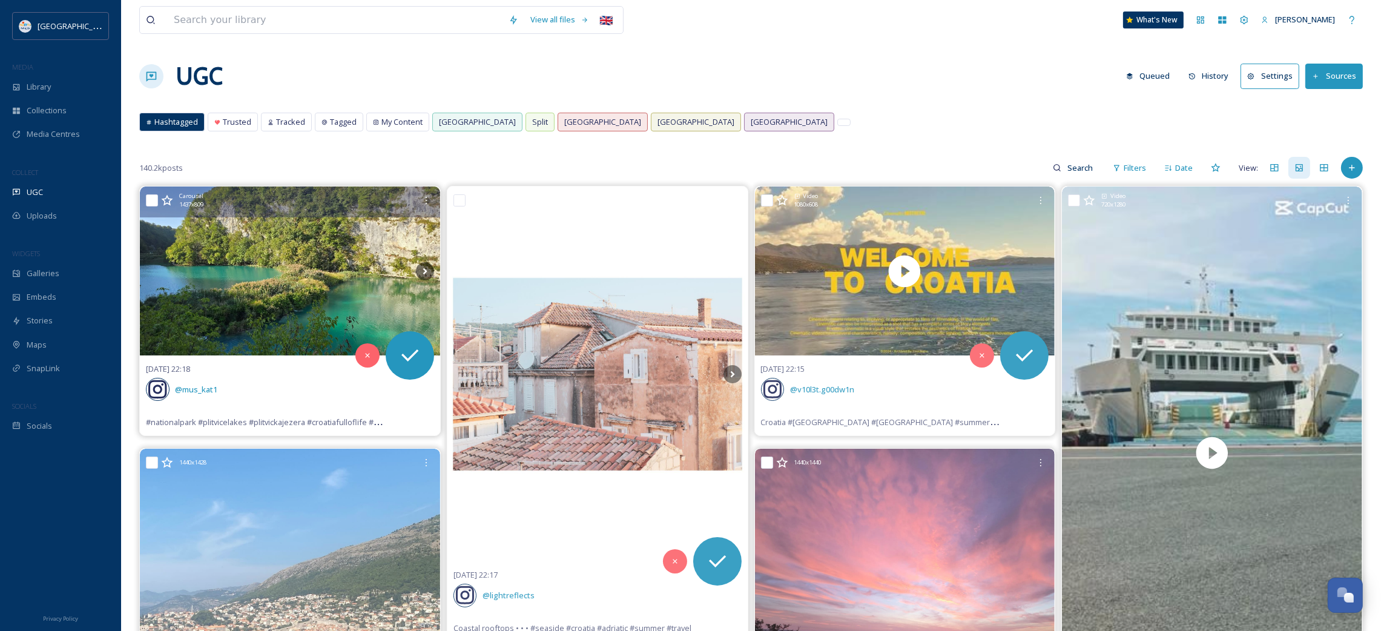
click at [270, 268] on img at bounding box center [290, 271] width 300 height 169
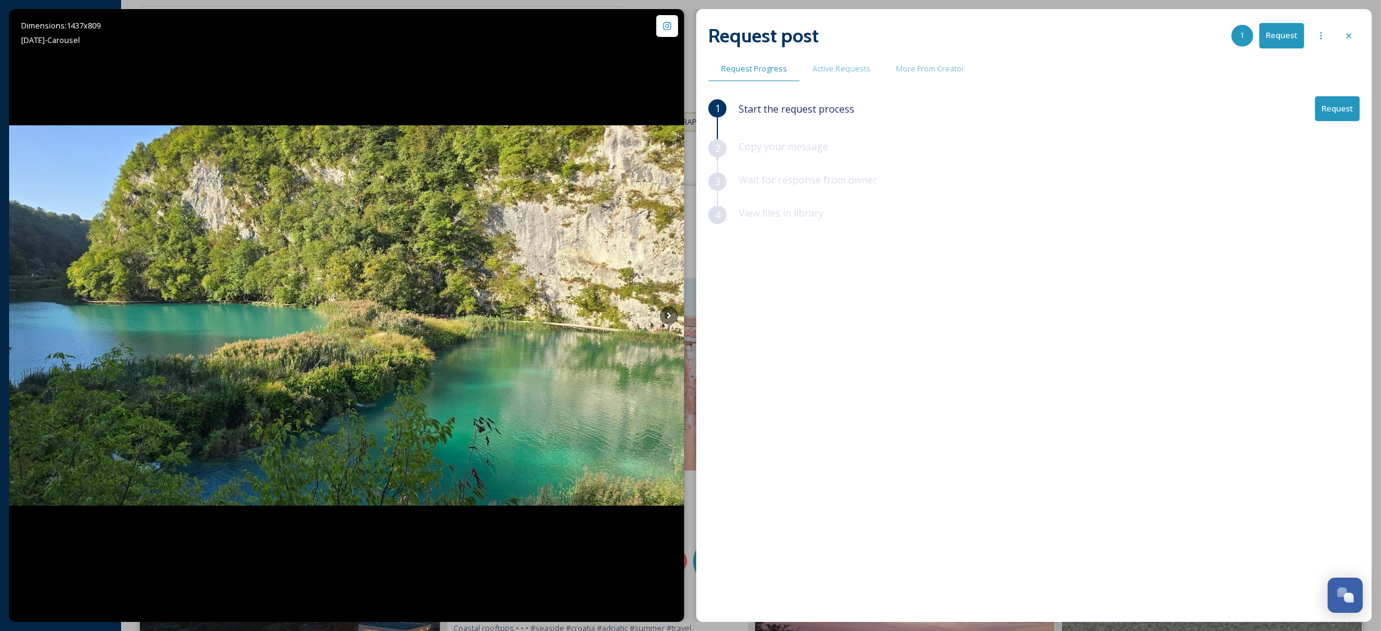
click at [1336, 108] on button "Request" at bounding box center [1337, 108] width 45 height 25
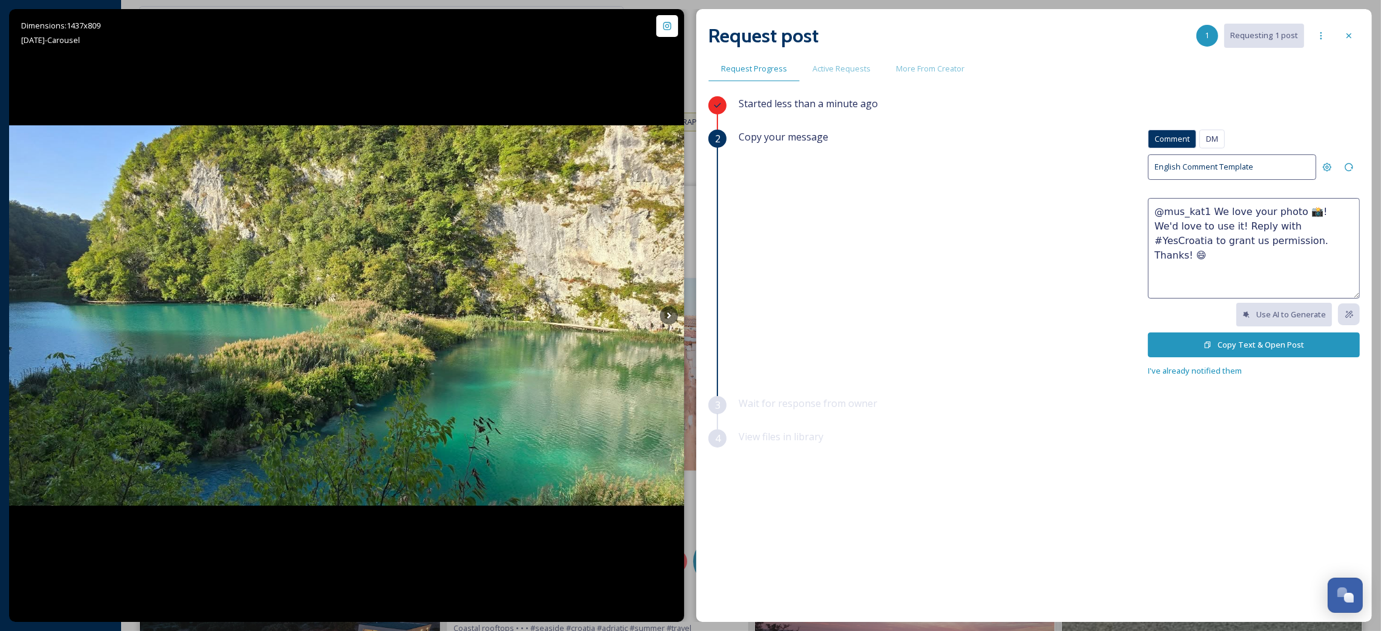
drag, startPoint x: 1280, startPoint y: 241, endPoint x: 1297, endPoint y: 214, distance: 31.6
click at [1297, 214] on textarea "@mus_kat1 We love your photo 📸! We'd love to use it! Reply with #YesCroatia to …" at bounding box center [1254, 248] width 212 height 101
click at [1353, 29] on div at bounding box center [1349, 36] width 22 height 22
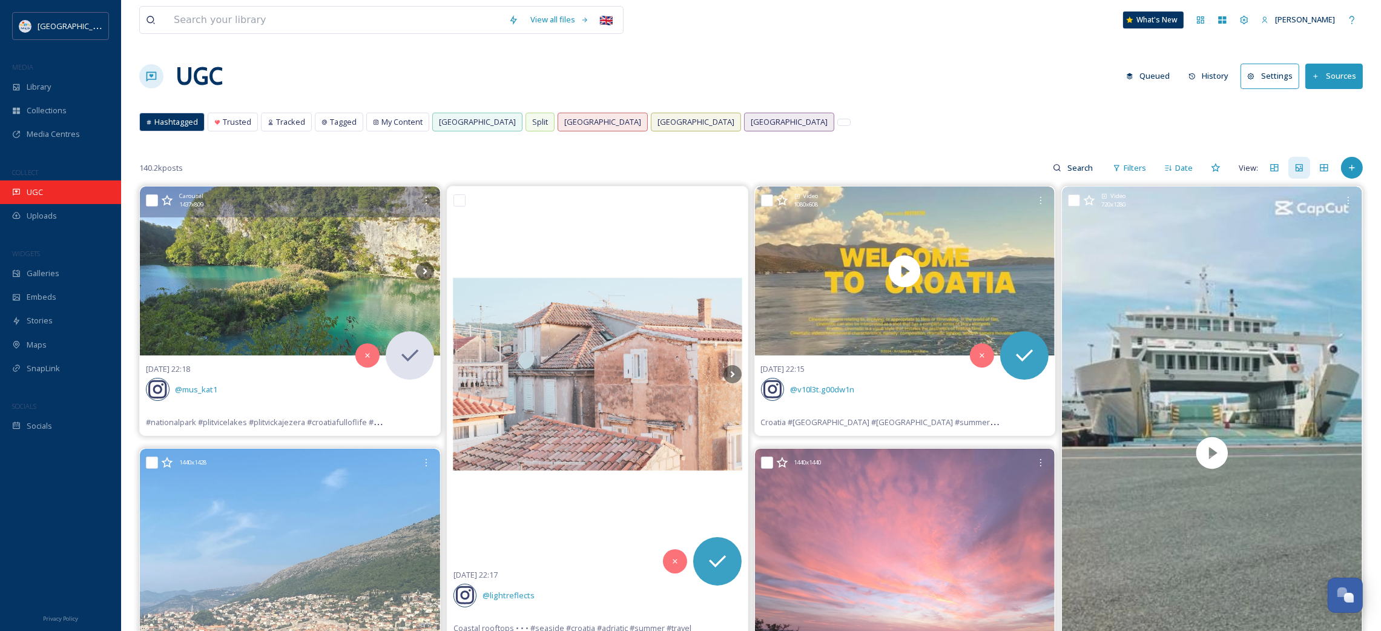
click at [47, 183] on div "UGC" at bounding box center [60, 192] width 121 height 24
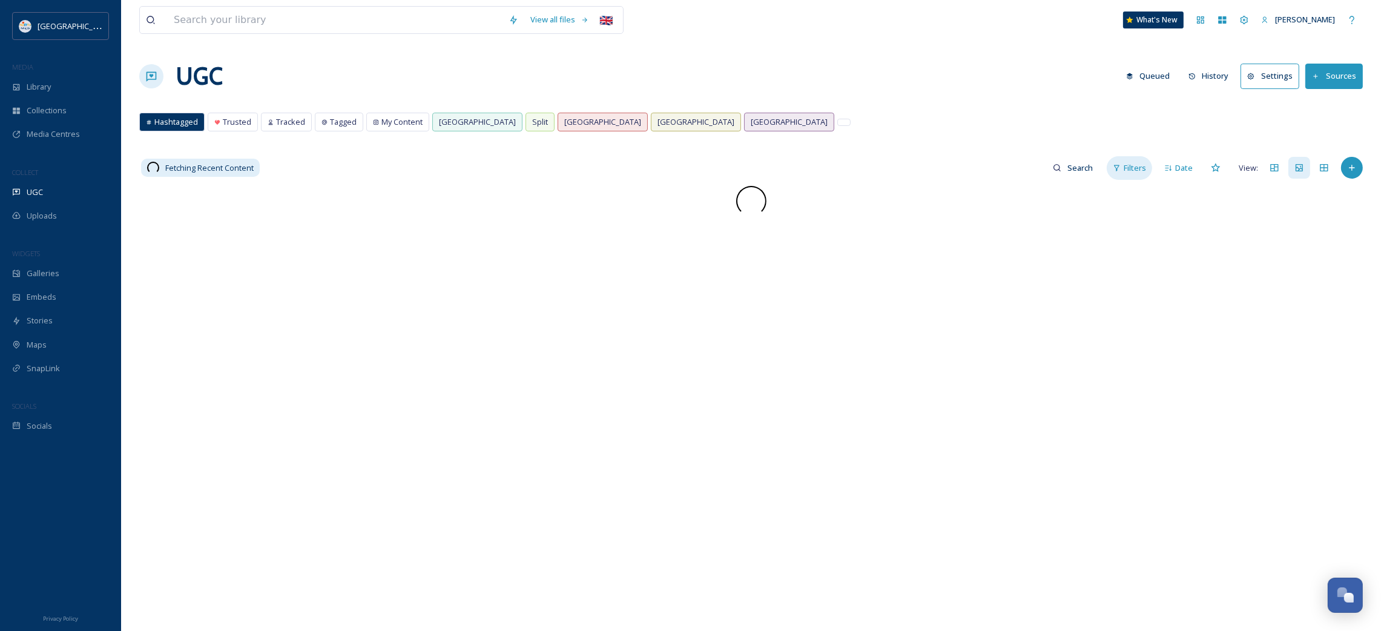
click at [1117, 173] on div "Filters" at bounding box center [1129, 168] width 45 height 24
click at [973, 221] on div "Media Type" at bounding box center [1031, 219] width 241 height 24
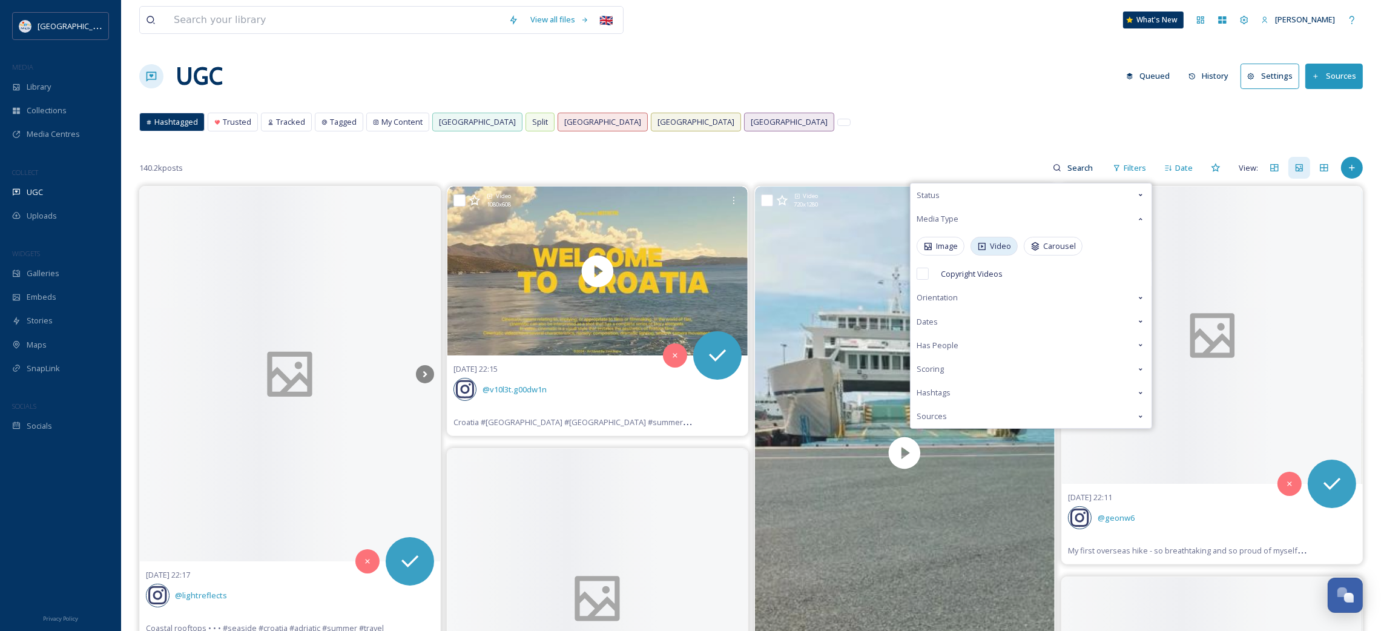
click at [990, 246] on div "Video" at bounding box center [994, 246] width 47 height 19
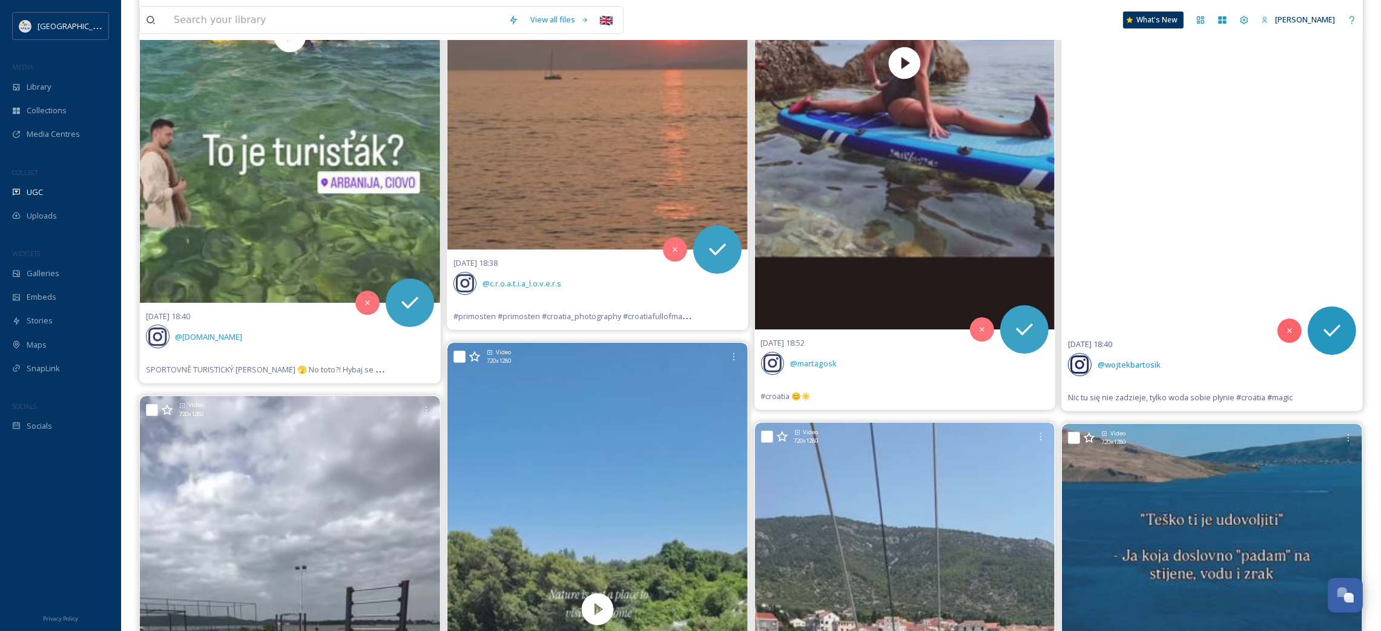
scroll to position [13133, 0]
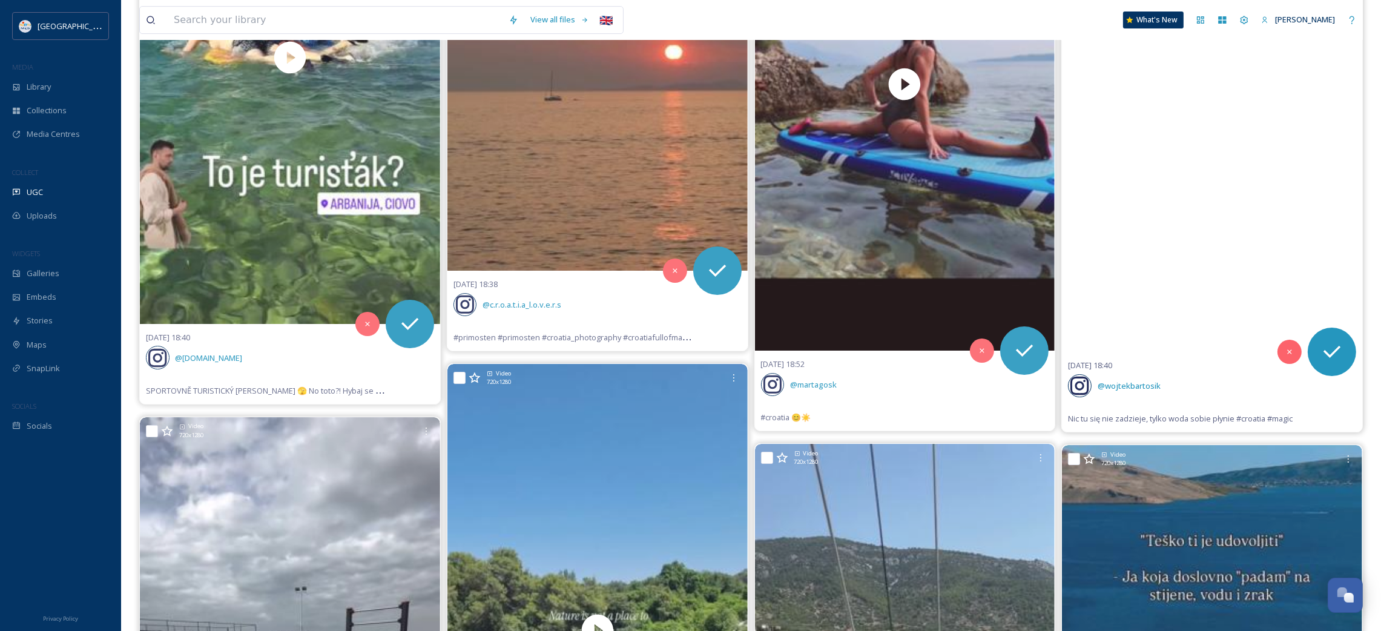
click at [1171, 265] on video "Nic tu się nie zadzieje, tylko woda sobie płynie #croatia #magic" at bounding box center [1212, 85] width 300 height 533
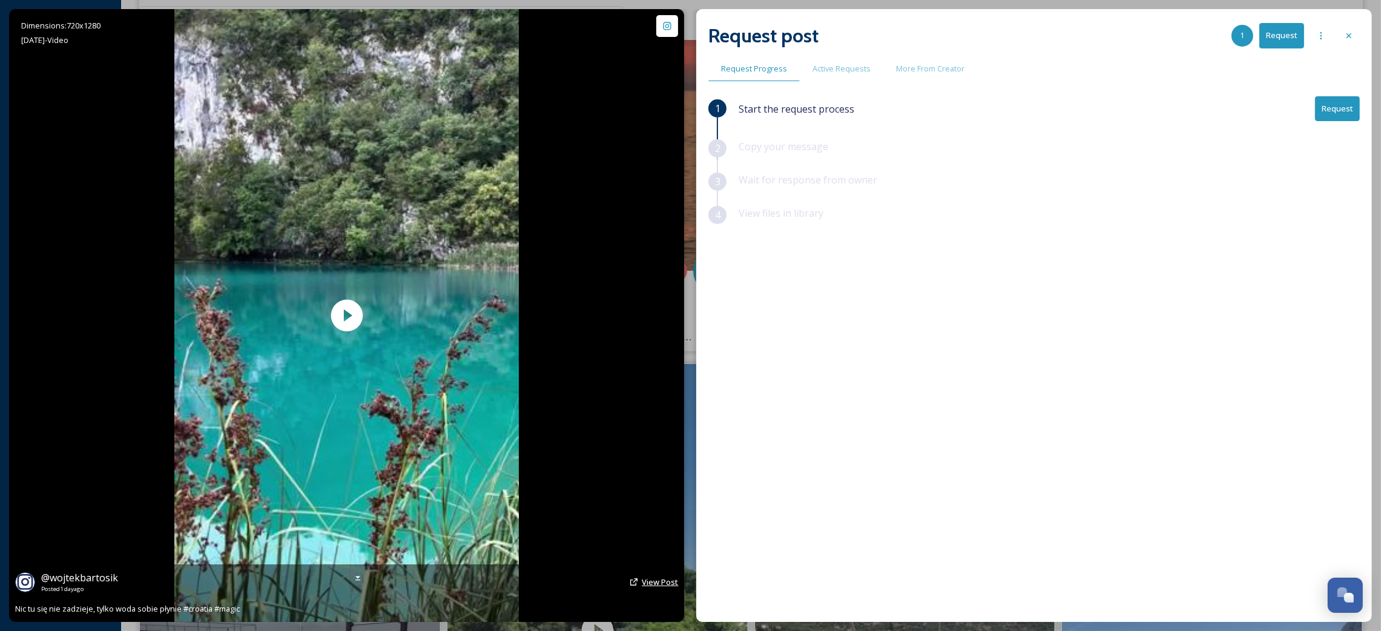
click at [673, 586] on span "View Post" at bounding box center [660, 581] width 36 height 11
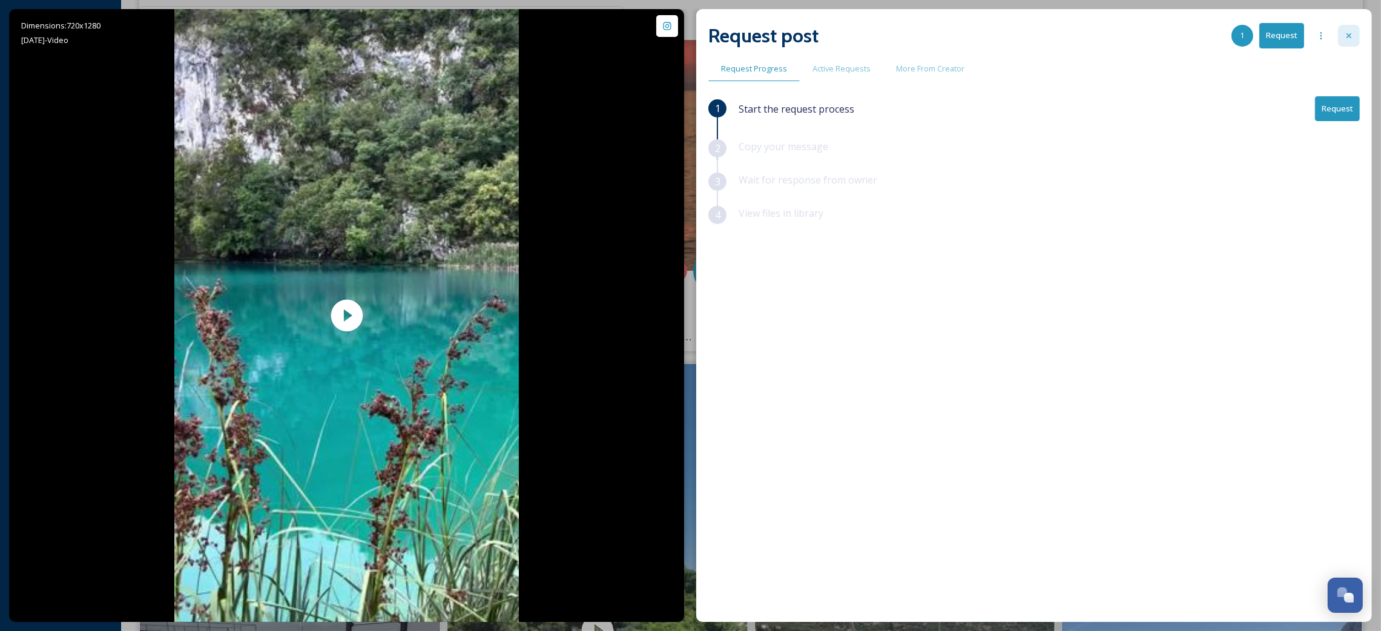
click at [1344, 38] on icon at bounding box center [1349, 36] width 10 height 10
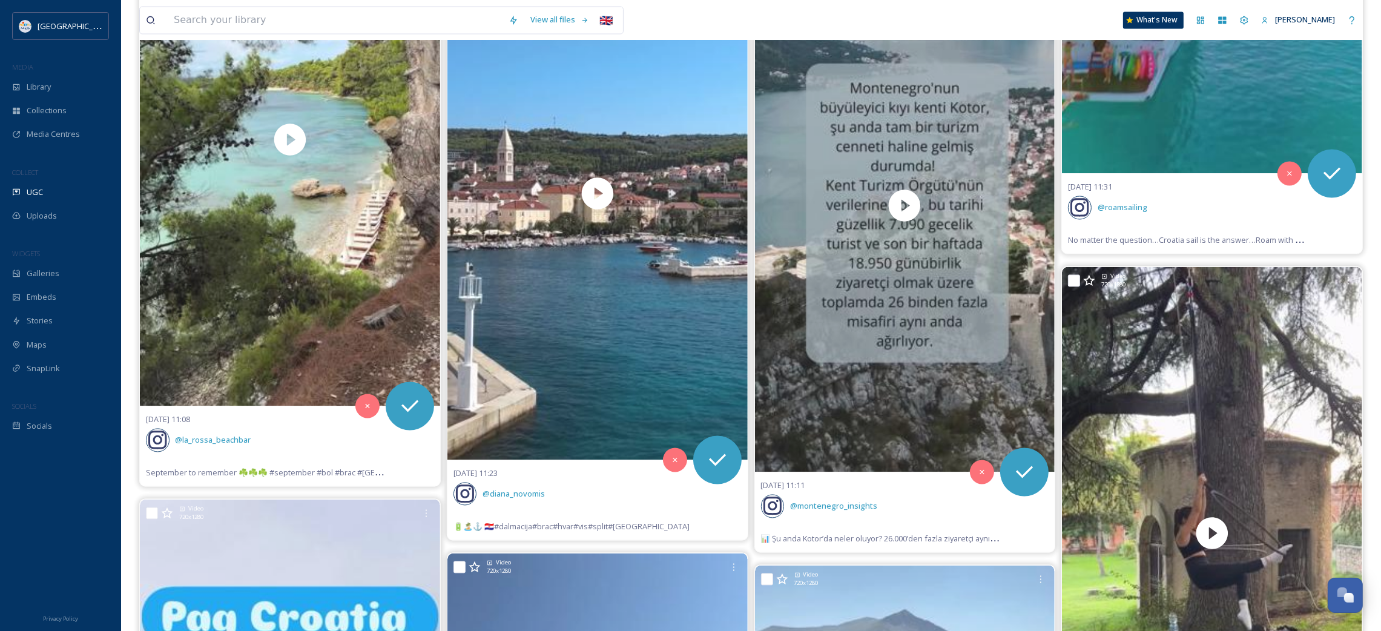
scroll to position [31209, 0]
